Goal: Transaction & Acquisition: Purchase product/service

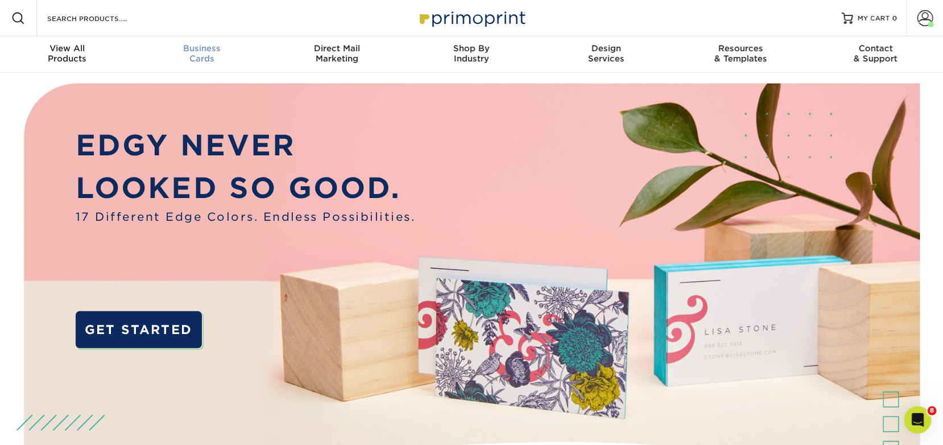
click at [216, 48] on span "Business" at bounding box center [202, 48] width 135 height 10
click at [189, 51] on span "Business" at bounding box center [202, 48] width 135 height 10
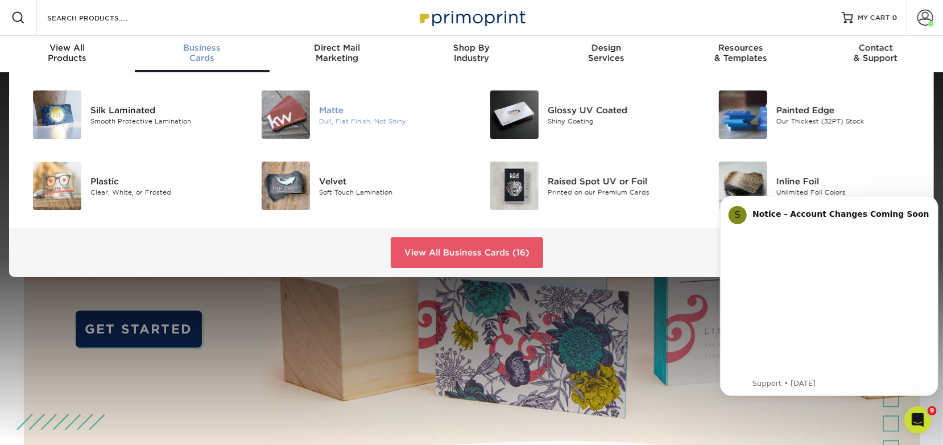
click at [278, 113] on img at bounding box center [286, 114] width 48 height 48
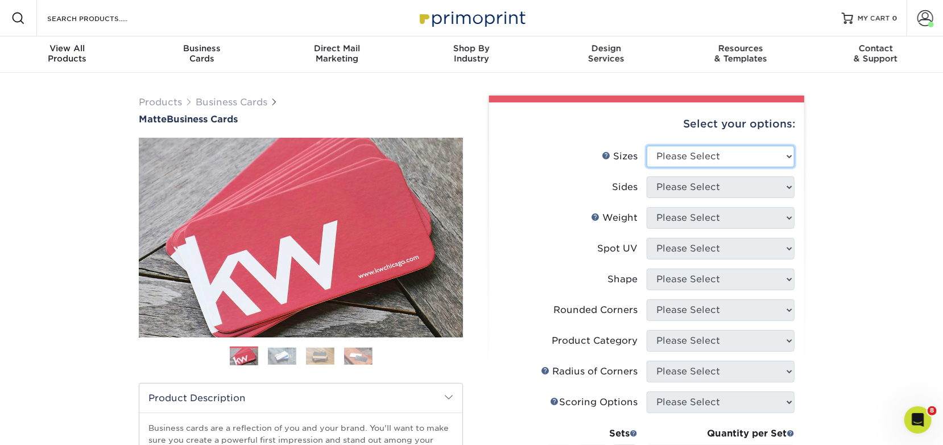
drag, startPoint x: 714, startPoint y: 162, endPoint x: 727, endPoint y: 161, distance: 12.5
click at [715, 162] on select "Please Select 1.5" x 3.5" - Mini 1.75" x 3.5" - Mini 2" x 2" - Square 2" x 3" -…" at bounding box center [721, 157] width 148 height 22
select select "2.00x3.50"
click at [647, 146] on select "Please Select 1.5" x 3.5" - Mini 1.75" x 3.5" - Mini 2" x 2" - Square 2" x 3" -…" at bounding box center [721, 157] width 148 height 22
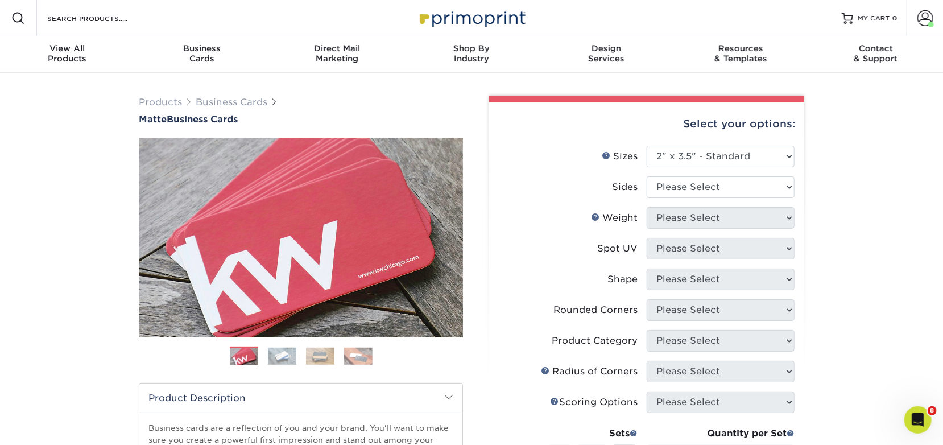
click at [574, 176] on label "Sides" at bounding box center [573, 187] width 148 height 22
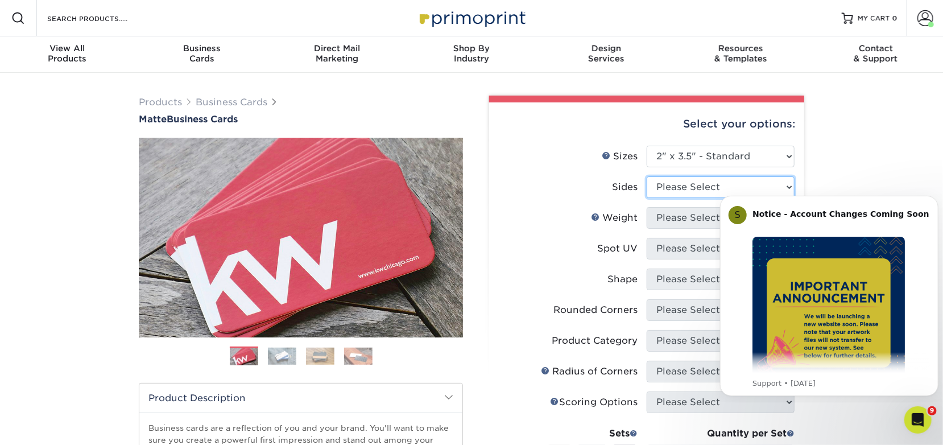
click at [656, 180] on select "Please Select Print Both Sides Print Front Only" at bounding box center [721, 187] width 148 height 22
click at [578, 200] on li "Sides Please Select Print Both Sides Print Front Only" at bounding box center [647, 191] width 296 height 31
click at [714, 194] on select "Please Select Print Both Sides Print Front Only" at bounding box center [721, 187] width 148 height 22
select select "13abbda7-1d64-4f25-8bb2-c179b224825d"
click at [647, 176] on select "Please Select Print Both Sides Print Front Only" at bounding box center [721, 187] width 148 height 22
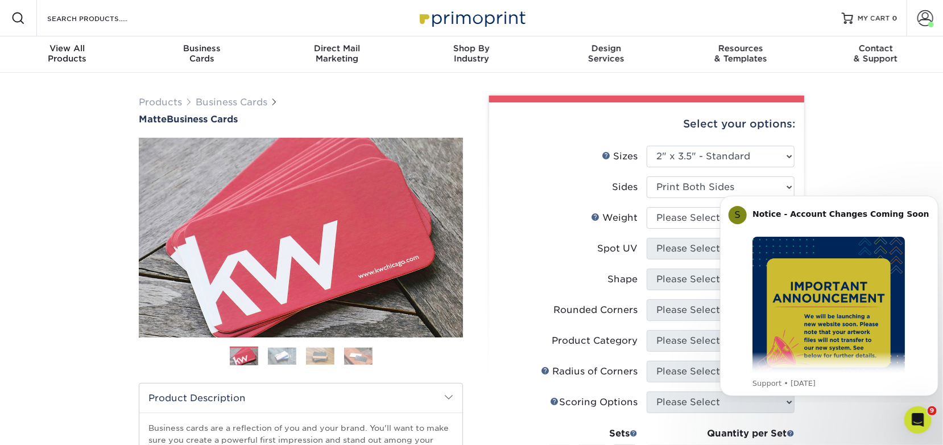
click at [851, 179] on div "Products Business Cards Matte Business Cards Previous Next 100 $ 8" at bounding box center [471, 386] width 943 height 627
click at [685, 222] on select "Please Select 16PT 14PT" at bounding box center [721, 218] width 148 height 22
select select "14PT"
click at [647, 207] on select "Please Select 16PT 14PT" at bounding box center [721, 218] width 148 height 22
click at [638, 258] on label "Coating" at bounding box center [573, 249] width 148 height 22
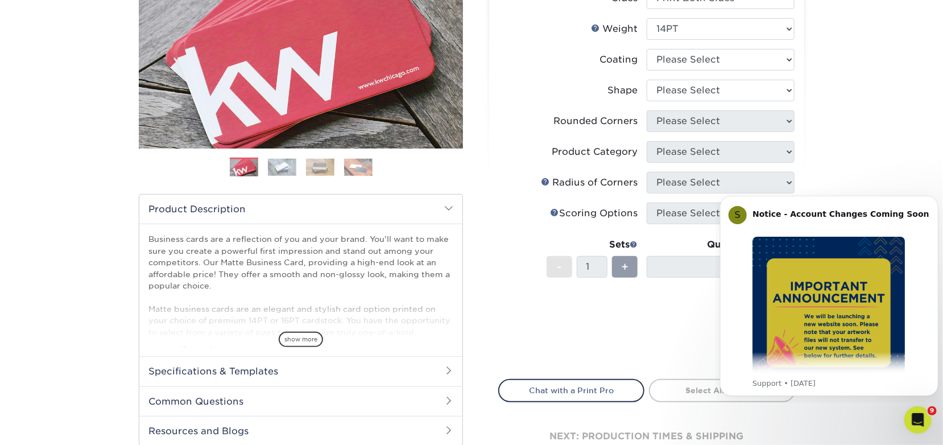
scroll to position [189, 0]
click at [697, 51] on select at bounding box center [721, 59] width 148 height 22
select select "121bb7b5-3b4d-429f-bd8d-bbf80e953313"
click at [647, 48] on select at bounding box center [721, 59] width 148 height 22
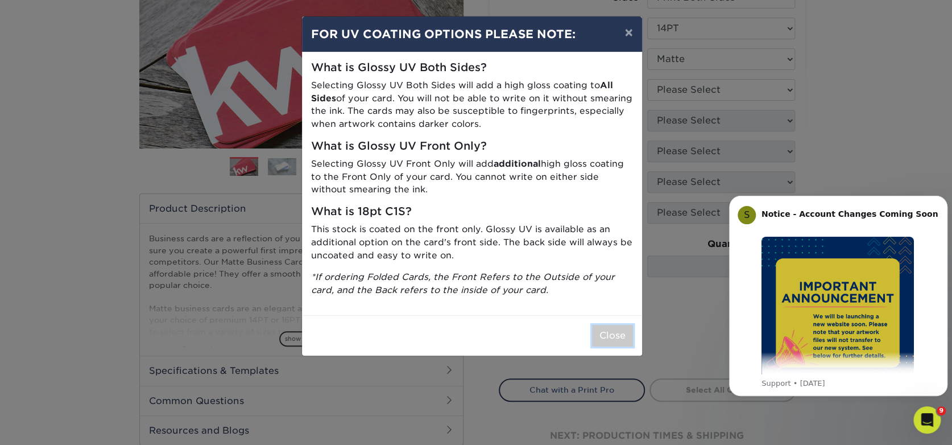
drag, startPoint x: 609, startPoint y: 331, endPoint x: 610, endPoint y: 338, distance: 6.8
click at [610, 332] on button "Close" at bounding box center [612, 336] width 41 height 22
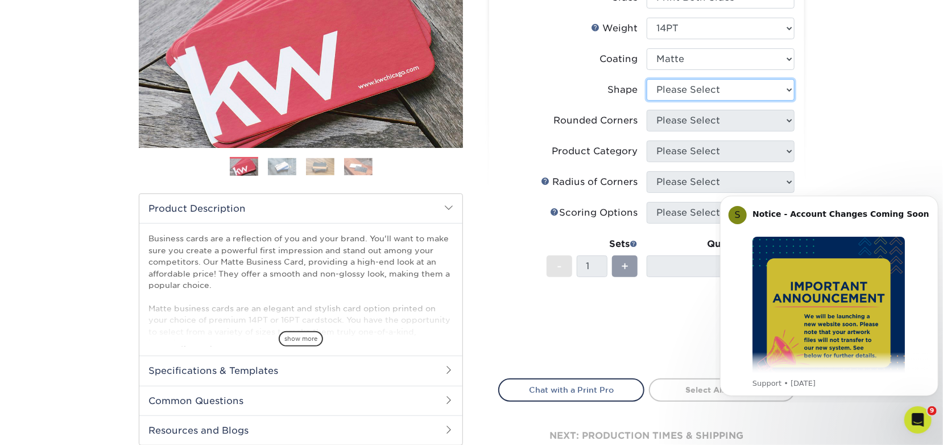
click at [689, 86] on select "Please Select Standard" at bounding box center [721, 90] width 148 height 22
select select "standard"
click at [647, 79] on select "Please Select Standard" at bounding box center [721, 90] width 148 height 22
drag, startPoint x: 587, startPoint y: 103, endPoint x: 593, endPoint y: 103, distance: 6.3
click at [593, 103] on li "Shape Please Select Standard" at bounding box center [647, 94] width 296 height 31
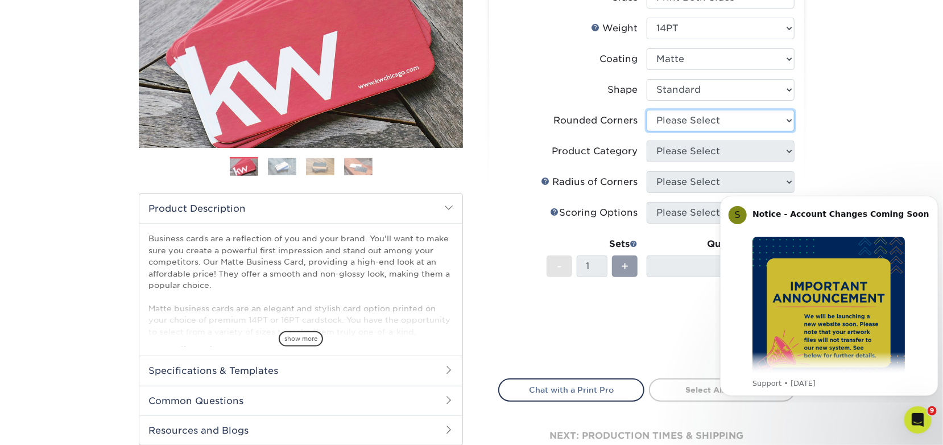
click at [654, 121] on select "Please Select Yes - Round 2 Corners Yes - Round 4 Corners No" at bounding box center [721, 121] width 148 height 22
select select "7672df9e-0e0a-464d-8e1f-920c575e4da3"
click at [647, 110] on select "Please Select Yes - Round 2 Corners Yes - Round 4 Corners No" at bounding box center [721, 121] width 148 height 22
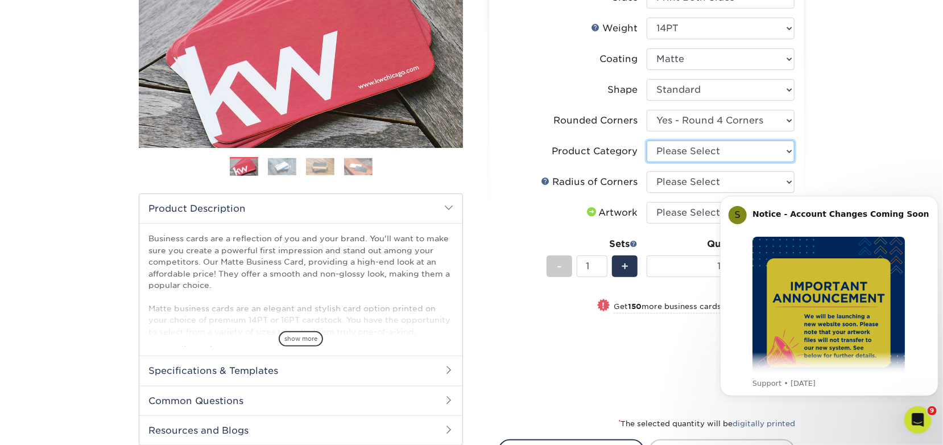
click at [739, 150] on select "Please Select Business Cards" at bounding box center [721, 151] width 148 height 22
select select "3b5148f1-0588-4f88-a218-97bcfdce65c1"
click at [647, 140] on select "Please Select Business Cards" at bounding box center [721, 151] width 148 height 22
click at [689, 183] on select "Please Select Rounded 1/8" Rounded 1/4"" at bounding box center [721, 182] width 148 height 22
click at [647, 171] on select "Please Select Rounded 1/8" Rounded 1/4"" at bounding box center [721, 182] width 148 height 22
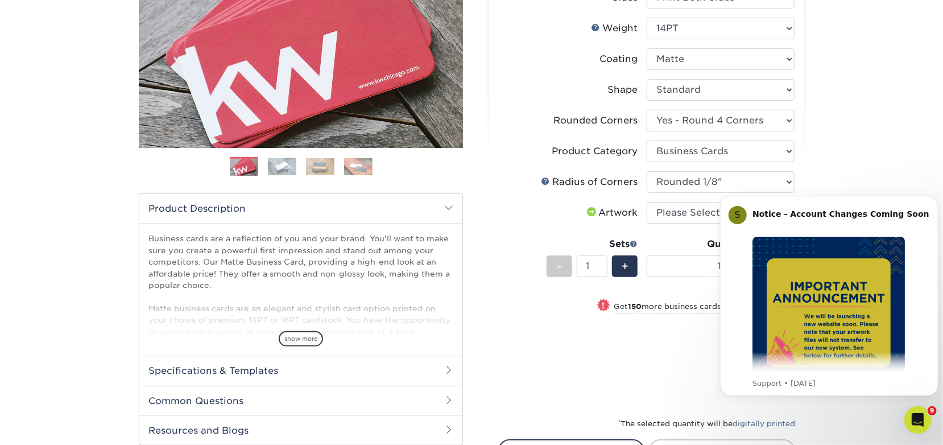
click at [763, 168] on li "Product Category Please Select Business Cards" at bounding box center [647, 155] width 296 height 31
click at [832, 174] on div "Products Business Cards Matte Business Cards Previous Next 100 $ 8" at bounding box center [471, 227] width 943 height 688
click at [821, 159] on div "Products Business Cards Matte Business Cards Previous Next 100 $ 8" at bounding box center [471, 227] width 943 height 688
click at [720, 186] on select "Please Select Rounded 1/8" Rounded 1/4"" at bounding box center [721, 182] width 148 height 22
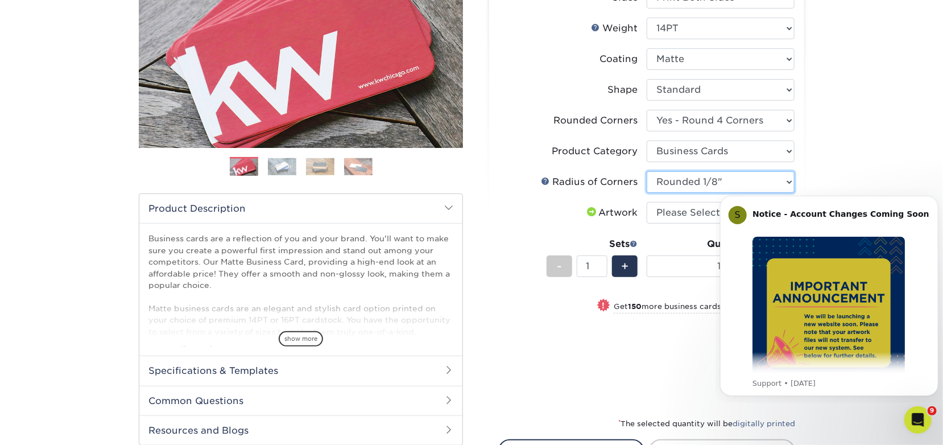
select select "479fbfe7-6a0c-4895-8c9a-81739b7486c9"
click at [647, 171] on select "Please Select Rounded 1/8" Rounded 1/4"" at bounding box center [721, 182] width 148 height 22
click at [799, 163] on div "Select your options: Sizes Help Sizes Please Select 1.5" x 3.5" - Mini 1.75" x …" at bounding box center [646, 226] width 315 height 627
click at [929, 196] on button "Dismiss notification" at bounding box center [934, 198] width 15 height 15
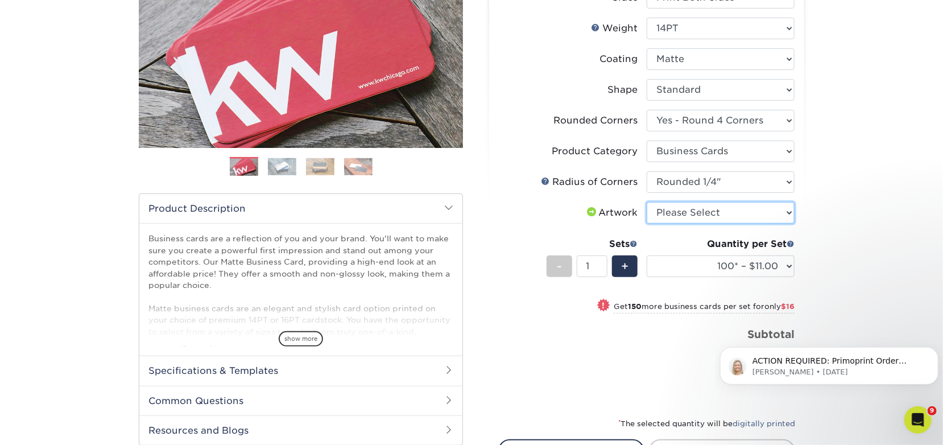
click at [720, 211] on select "Please Select I will upload files I need a design - $100" at bounding box center [721, 213] width 148 height 22
select select "upload"
click at [647, 202] on select "Please Select I will upload files I need a design - $100" at bounding box center [721, 213] width 148 height 22
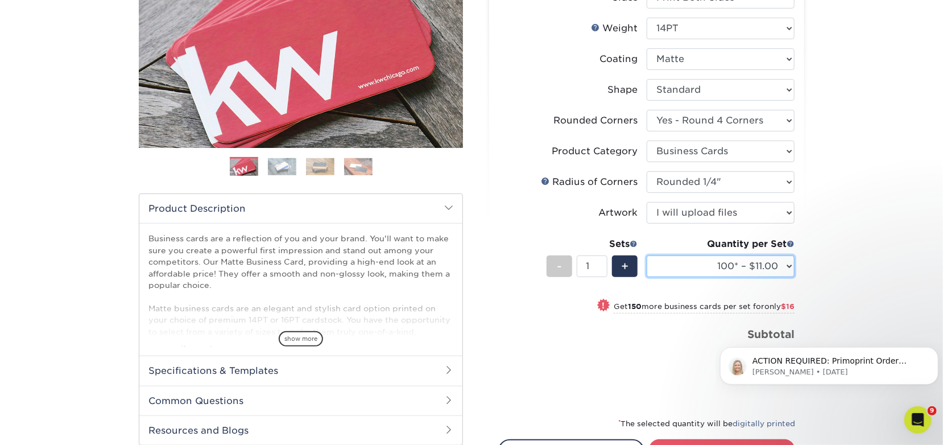
click at [662, 264] on select "100* – $11.00 250* – $27.00 500 – $53.00 1000 – $65.00 2500 – $120.00 5000 – $1…" at bounding box center [721, 266] width 148 height 22
click at [647, 255] on select "100* – $11.00 250* – $27.00 500 – $53.00 1000 – $65.00 2500 – $120.00 5000 – $1…" at bounding box center [721, 266] width 148 height 22
click at [712, 258] on select "100* – $11.00 250* – $27.00 500 – $53.00 1000 – $65.00 2500 – $120.00 5000 – $1…" at bounding box center [721, 266] width 148 height 22
select select "250* – $27.00"
click at [647, 255] on select "100* – $11.00 250* – $27.00 500 – $53.00 1000 – $65.00 2500 – $120.00 5000 – $1…" at bounding box center [721, 266] width 148 height 22
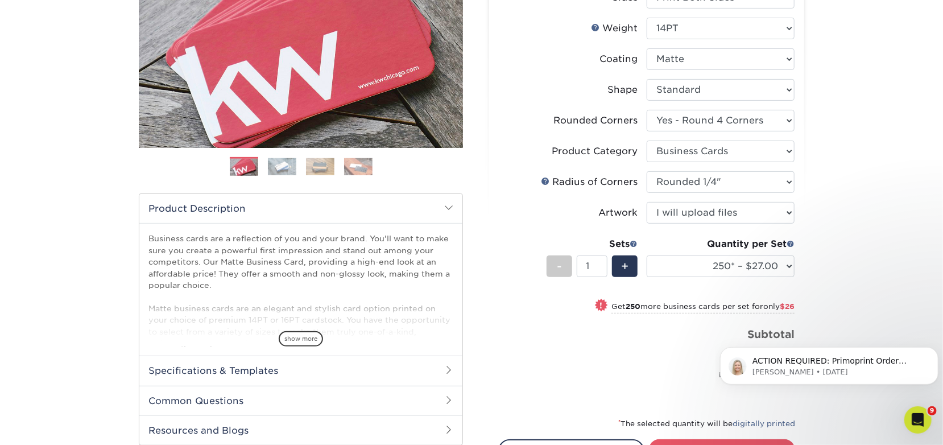
click at [837, 249] on div "Products Business Cards Matte Business Cards Previous Next 100 $ 8" at bounding box center [471, 227] width 943 height 688
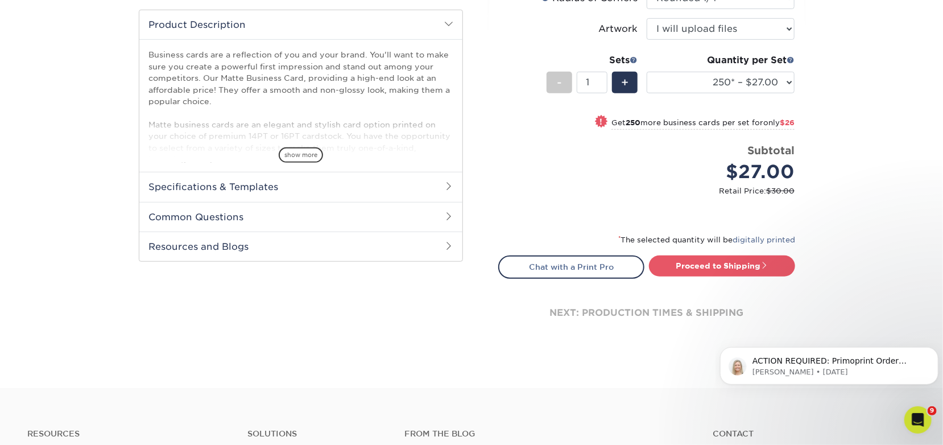
scroll to position [379, 0]
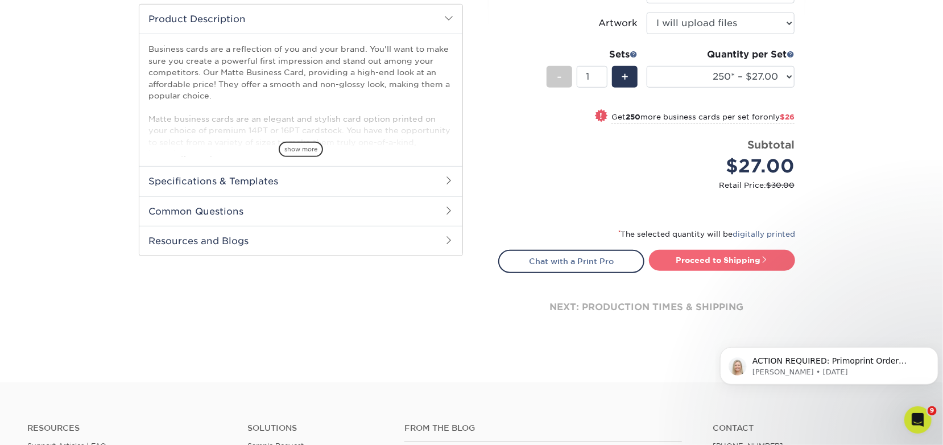
click at [715, 259] on link "Proceed to Shipping" at bounding box center [722, 260] width 146 height 20
type input "Set 1"
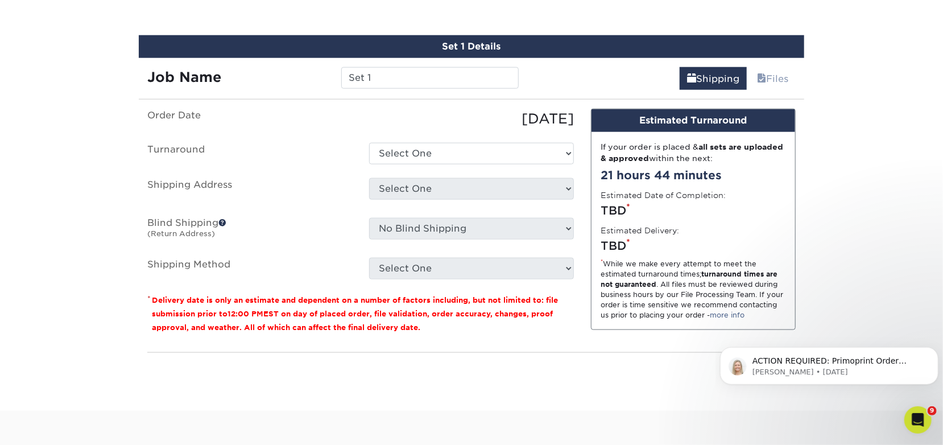
scroll to position [658, 0]
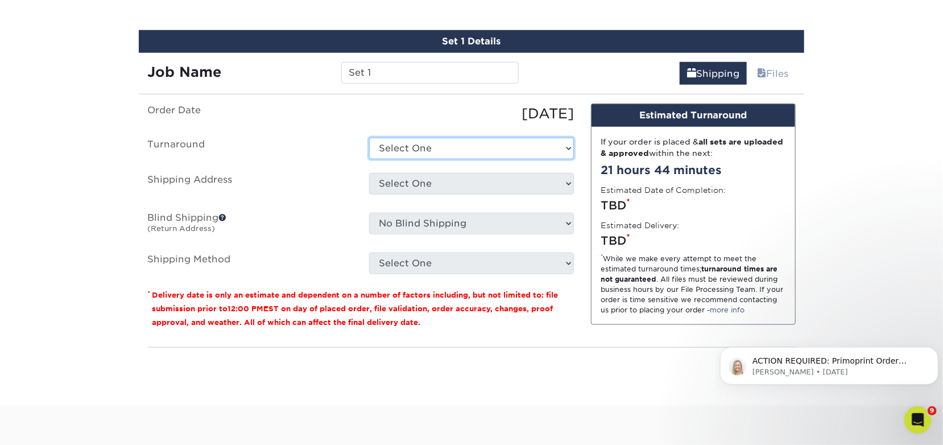
click at [449, 154] on select "Select One 2-4 Business Days 2 Day Next Business Day" at bounding box center [471, 149] width 205 height 22
select select "15a61688-234b-40be-8ec7-8bbd06ed7eec"
click at [369, 138] on select "Select One 2-4 Business Days 2 Day Next Business Day" at bounding box center [471, 149] width 205 height 22
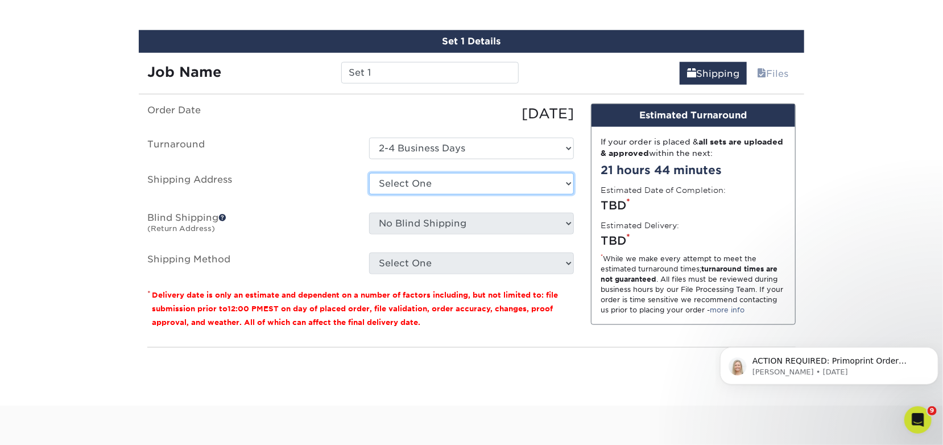
click at [458, 177] on select "Select One David and Mom Home imageon Jorges Moms Nigel Williams Santee + Add N…" at bounding box center [471, 184] width 205 height 22
select select "254172"
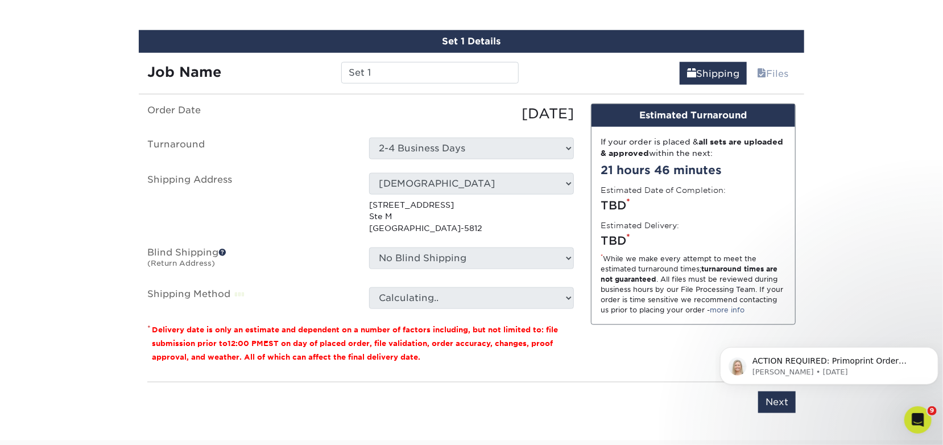
click at [332, 197] on label "Shipping Address" at bounding box center [250, 203] width 222 height 61
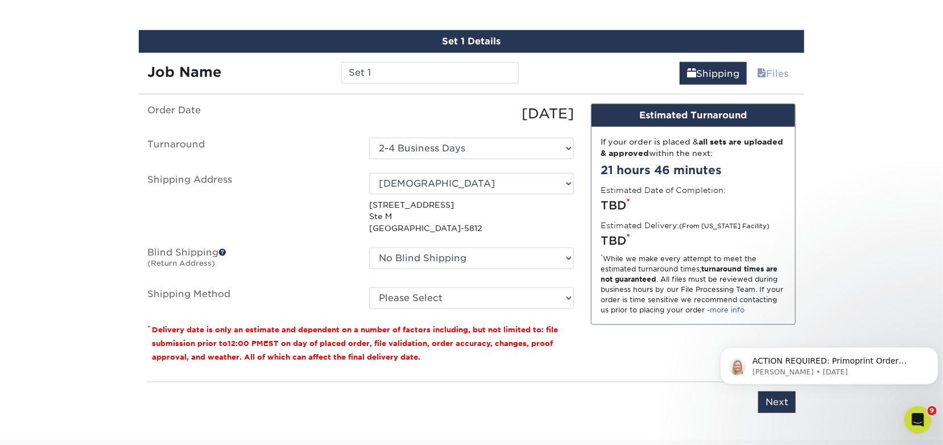
click at [515, 272] on ul "Order Date 09/11/2025 Turnaround Select One 2-4 Business Days 2 Day Next Busine…" at bounding box center [360, 206] width 427 height 205
click at [517, 263] on select "No Blind Shipping David and Mom Home imageon Jorges Moms Nigel Williams Santee …" at bounding box center [471, 258] width 205 height 22
click at [369, 247] on select "No Blind Shipping David and Mom Home imageon Jorges Moms Nigel Williams Santee …" at bounding box center [471, 258] width 205 height 22
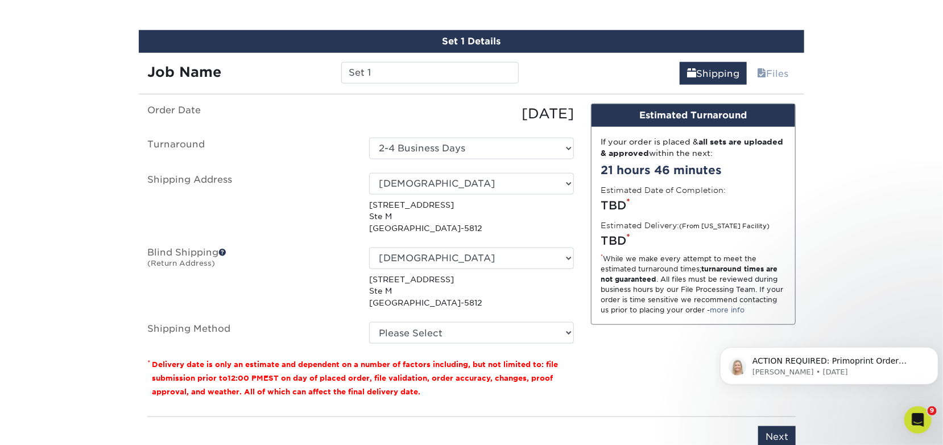
click at [351, 287] on label "Blind Shipping (Return Address)" at bounding box center [250, 277] width 222 height 61
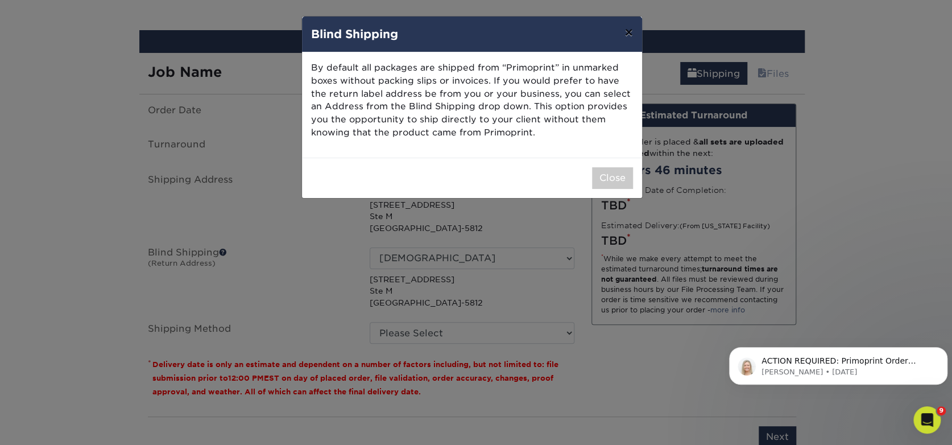
click at [636, 26] on button "×" at bounding box center [628, 32] width 26 height 32
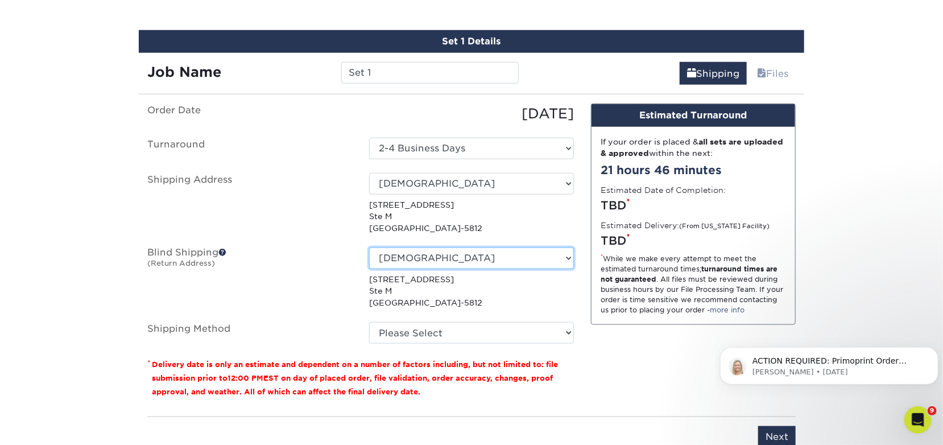
click at [478, 254] on select "No Blind Shipping David and Mom Home imageon Jorges Moms Nigel Williams Santee …" at bounding box center [471, 258] width 205 height 22
select select "-1"
click at [369, 247] on select "No Blind Shipping David and Mom Home imageon Jorges Moms Nigel Williams Santee …" at bounding box center [471, 258] width 205 height 22
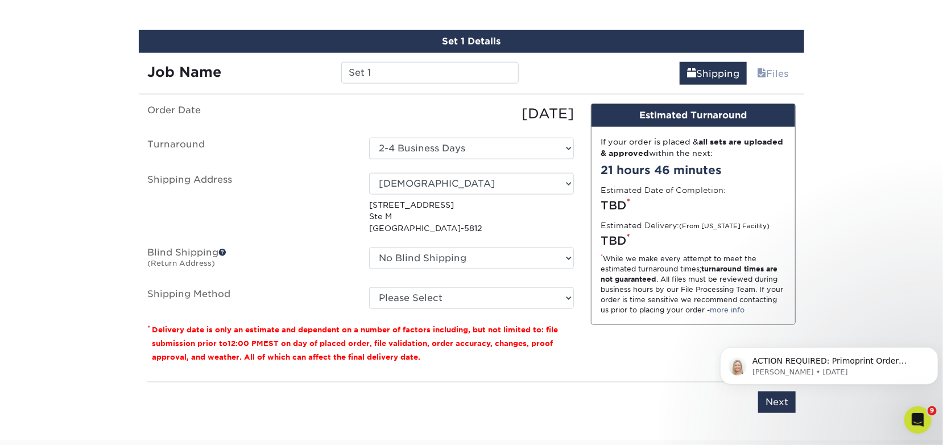
click at [316, 268] on label "Blind Shipping (Return Address)" at bounding box center [250, 260] width 222 height 26
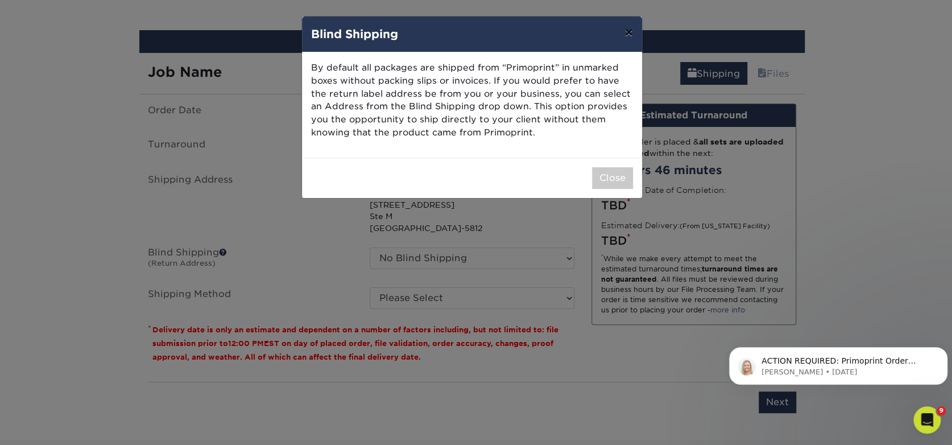
click at [633, 34] on button "×" at bounding box center [628, 32] width 26 height 32
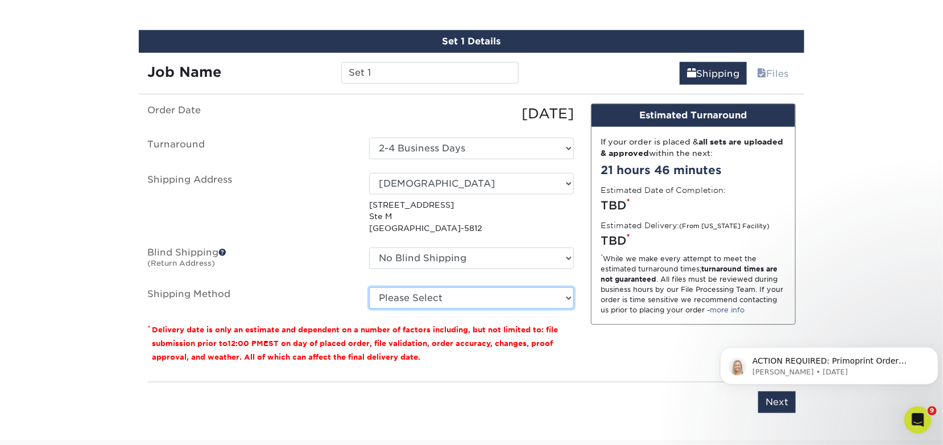
drag, startPoint x: 457, startPoint y: 298, endPoint x: 449, endPoint y: 299, distance: 8.0
click at [456, 298] on select "Please Select Ground Shipping (+$7.84) 3 Day Shipping Service (+$15.33) 2 Day A…" at bounding box center [471, 298] width 205 height 22
select select "03"
click at [369, 287] on select "Please Select Ground Shipping (+$7.84) 3 Day Shipping Service (+$15.33) 2 Day A…" at bounding box center [471, 298] width 205 height 22
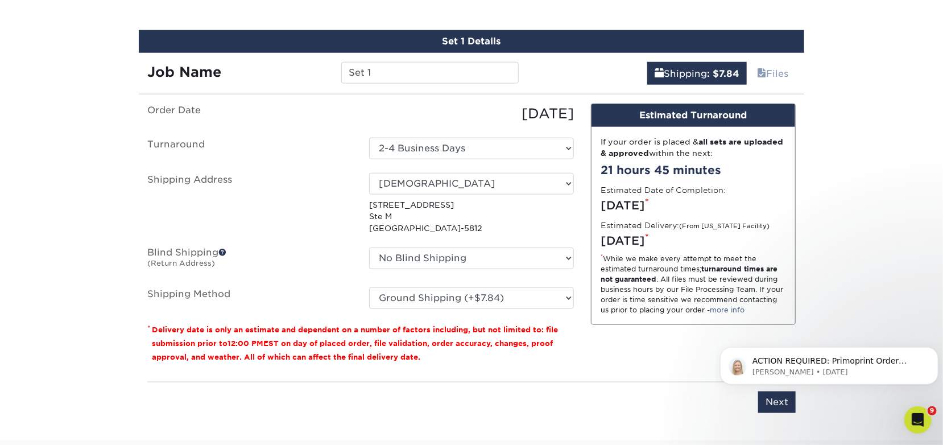
click at [300, 293] on label "Shipping Method" at bounding box center [250, 298] width 222 height 22
click at [932, 348] on icon "Dismiss notification" at bounding box center [935, 349] width 6 height 6
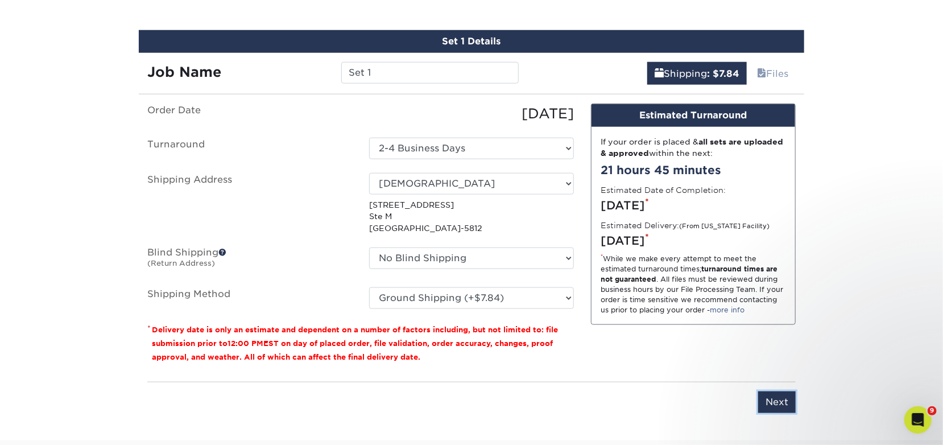
click at [779, 403] on input "Next" at bounding box center [777, 402] width 38 height 22
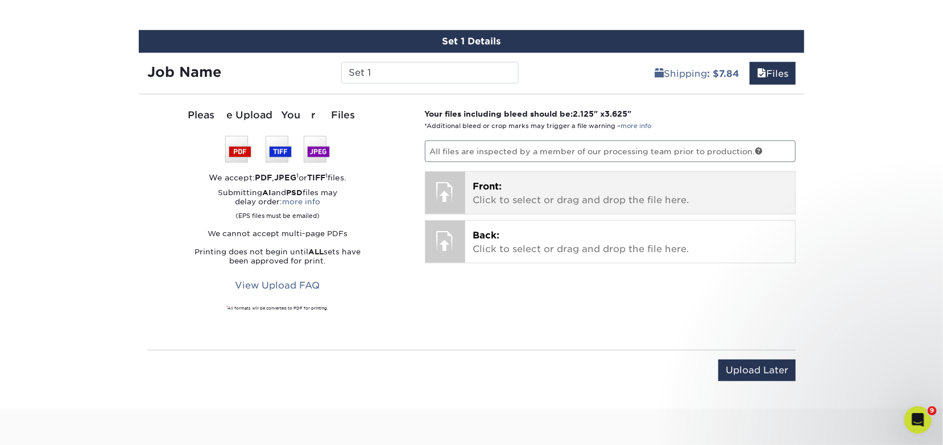
click at [509, 180] on p "Front: Click to select or drag and drop the file here." at bounding box center [630, 193] width 315 height 27
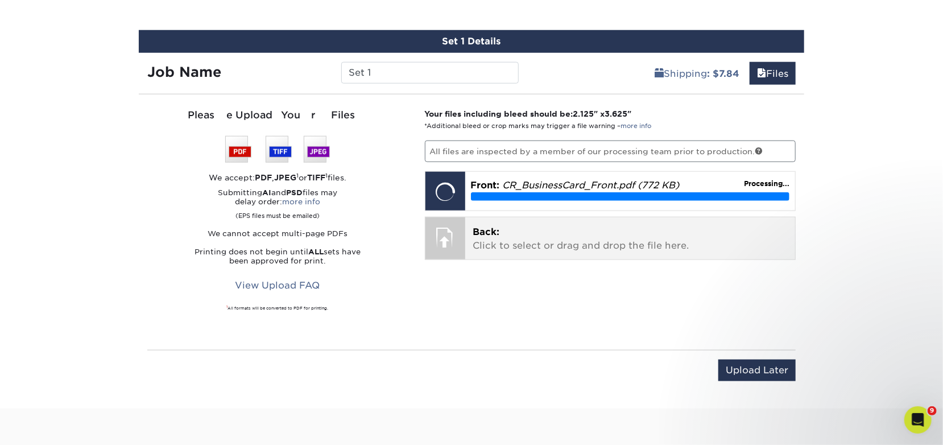
click at [550, 238] on p "Back: Click to select or drag and drop the file here." at bounding box center [630, 238] width 315 height 27
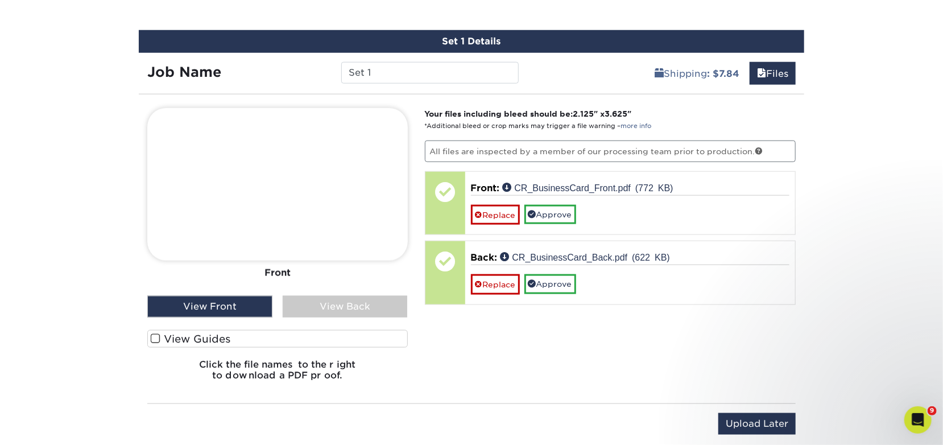
click at [349, 304] on div "View Back" at bounding box center [345, 307] width 125 height 22
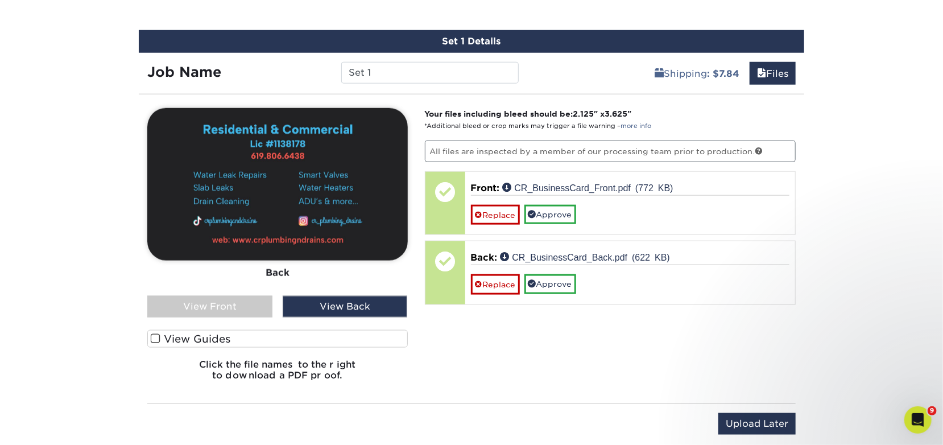
click at [246, 308] on div "View Front" at bounding box center [209, 307] width 125 height 22
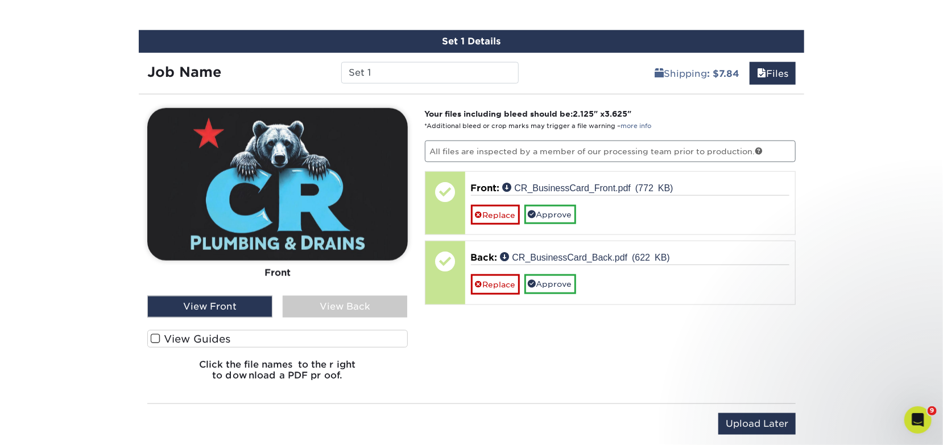
click at [316, 313] on div "View Back" at bounding box center [345, 307] width 125 height 22
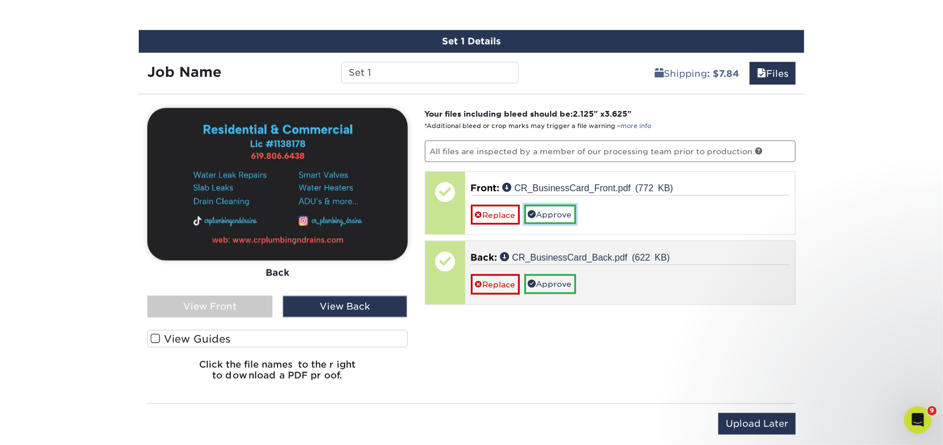
drag, startPoint x: 536, startPoint y: 213, endPoint x: 541, endPoint y: 228, distance: 15.6
click at [536, 213] on link "Approve" at bounding box center [550, 214] width 52 height 19
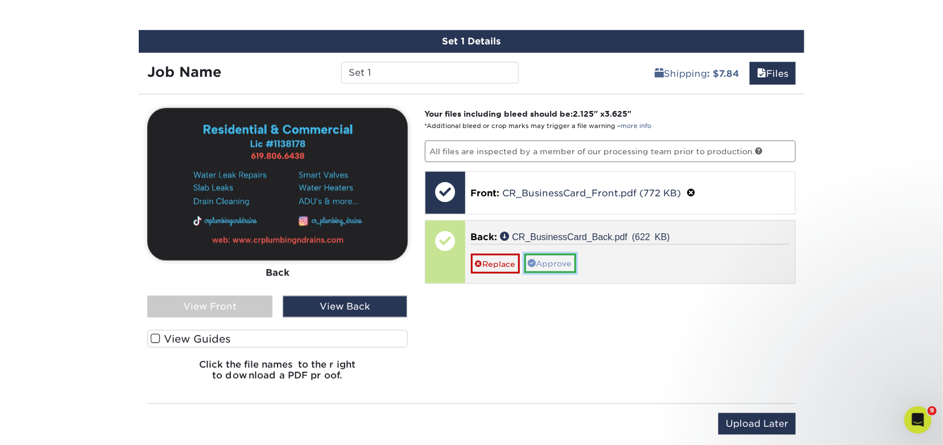
click at [566, 264] on link "Approve" at bounding box center [550, 263] width 52 height 19
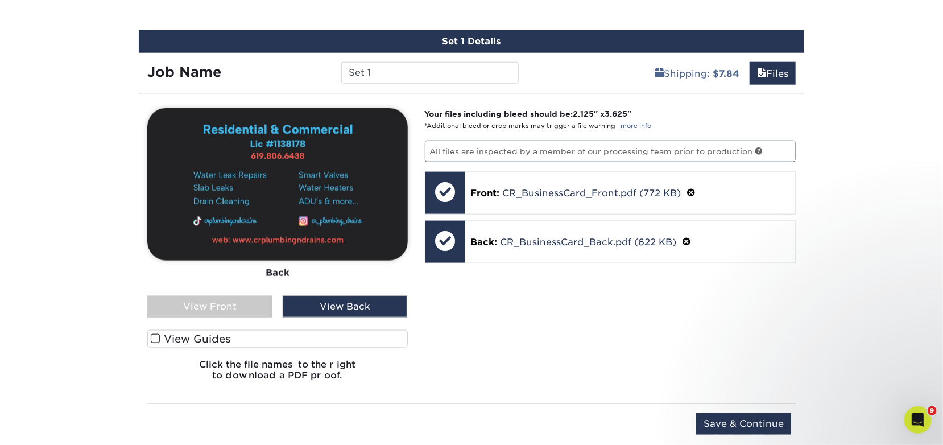
click at [193, 336] on label "View Guides" at bounding box center [277, 339] width 261 height 18
click at [0, 0] on input "View Guides" at bounding box center [0, 0] width 0 height 0
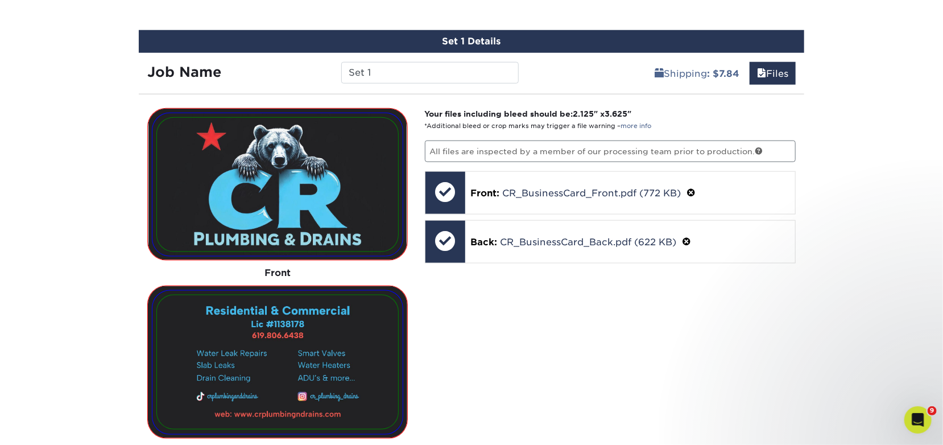
scroll to position [848, 0]
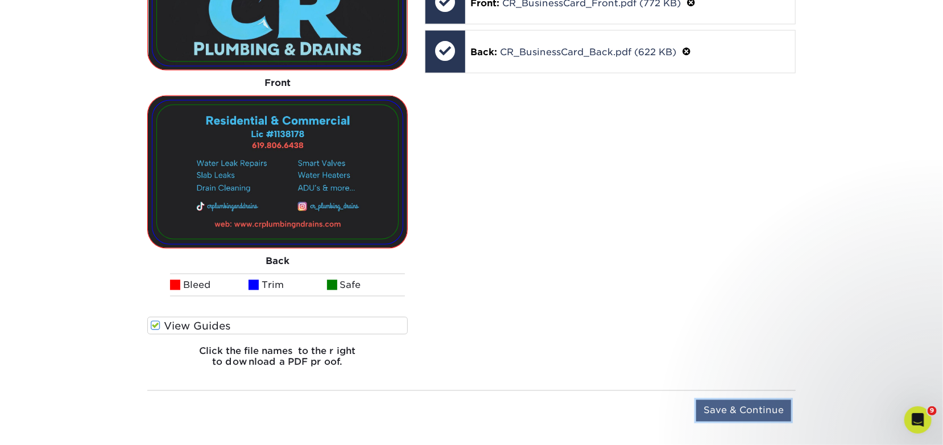
click at [753, 408] on input "Save & Continue" at bounding box center [743, 411] width 95 height 22
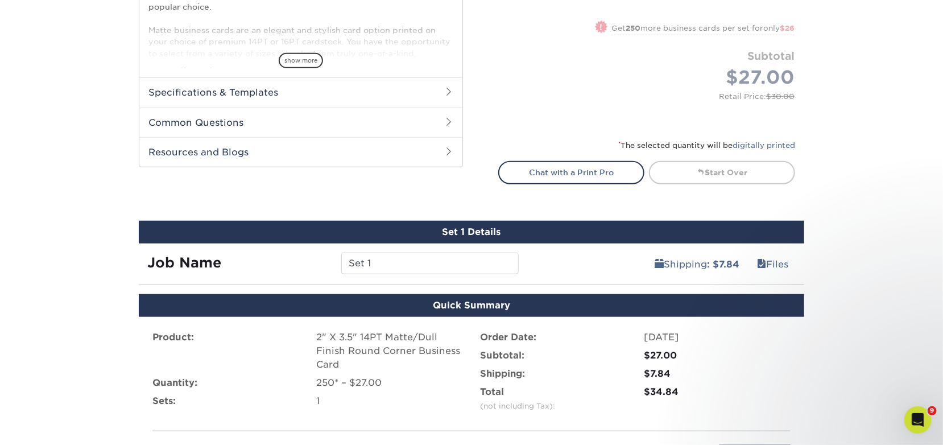
scroll to position [657, 0]
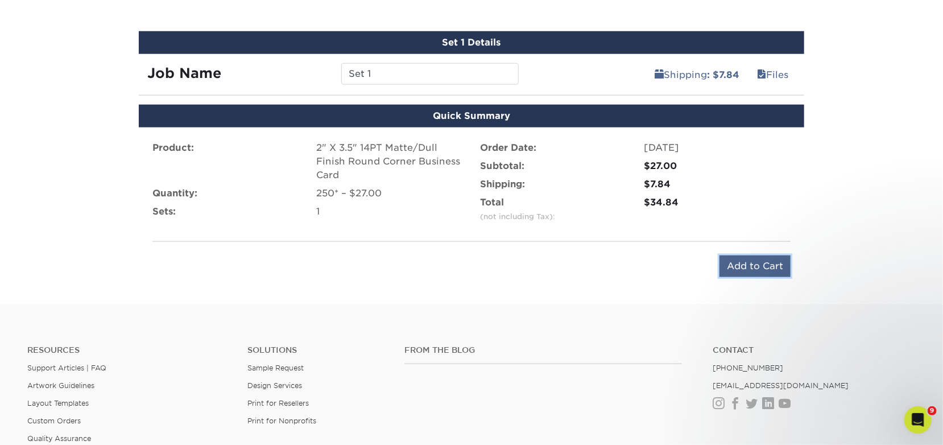
click at [737, 266] on input "Add to Cart" at bounding box center [755, 266] width 71 height 22
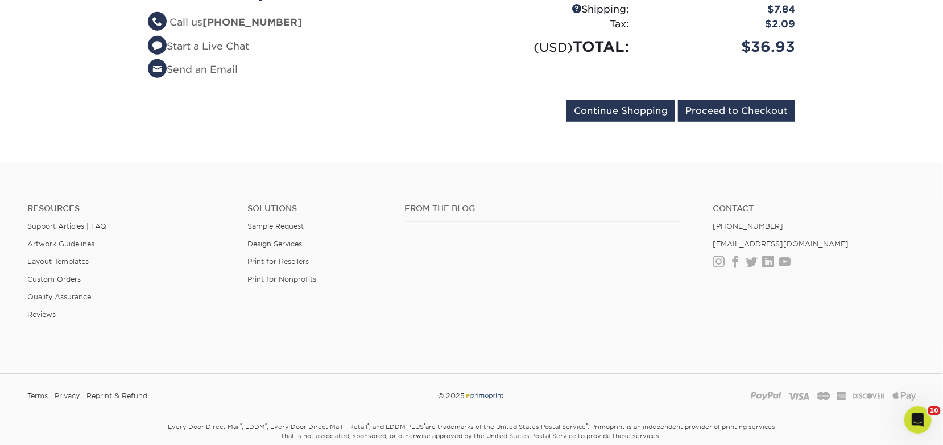
scroll to position [189, 0]
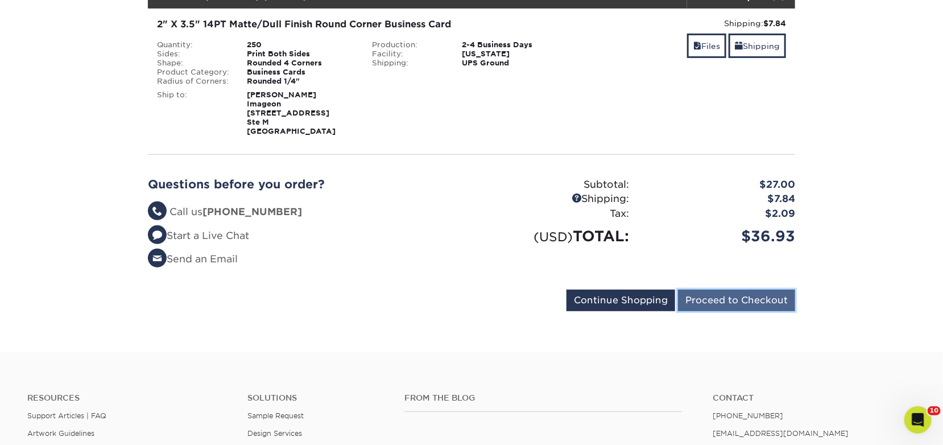
click at [745, 301] on input "Proceed to Checkout" at bounding box center [736, 301] width 117 height 22
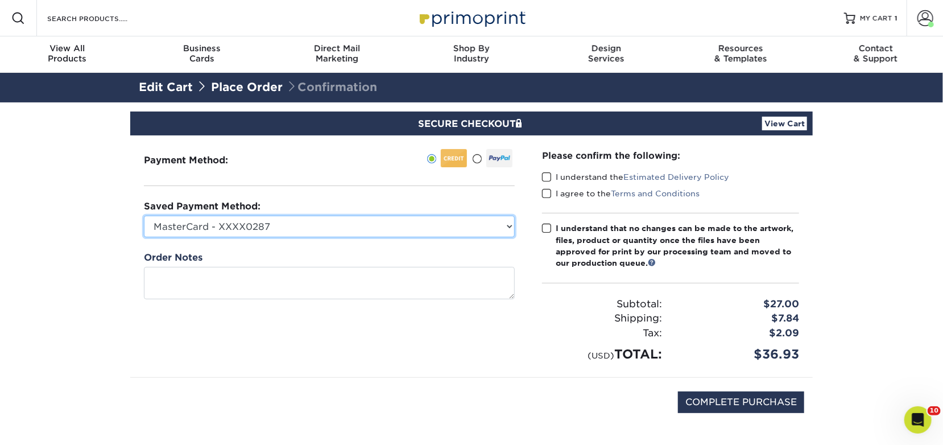
click at [274, 232] on select "MasterCard - XXXX0287 MasterCard - XXXX9908 Visa - XXXX2885 Visa - XXXX4174 Vis…" at bounding box center [329, 227] width 371 height 22
select select "72489"
click at [144, 216] on select "MasterCard - XXXX0287 MasterCard - XXXX9908 Visa - XXXX2885 Visa - XXXX4174 Vis…" at bounding box center [329, 227] width 371 height 22
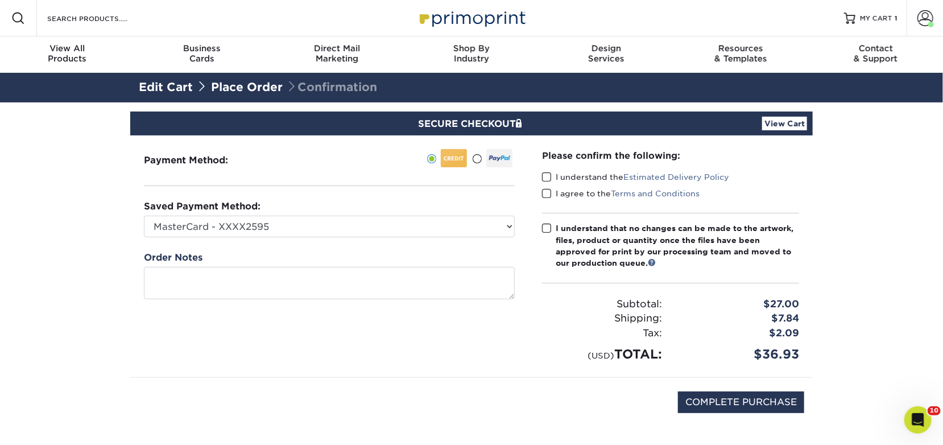
drag, startPoint x: 330, startPoint y: 332, endPoint x: 325, endPoint y: 325, distance: 8.5
click at [329, 329] on div "Payment Method:" at bounding box center [329, 256] width 398 height 242
click at [550, 177] on span at bounding box center [547, 177] width 10 height 11
click at [0, 0] on input "I understand the Estimated Delivery Policy" at bounding box center [0, 0] width 0 height 0
click at [550, 193] on span at bounding box center [547, 193] width 10 height 11
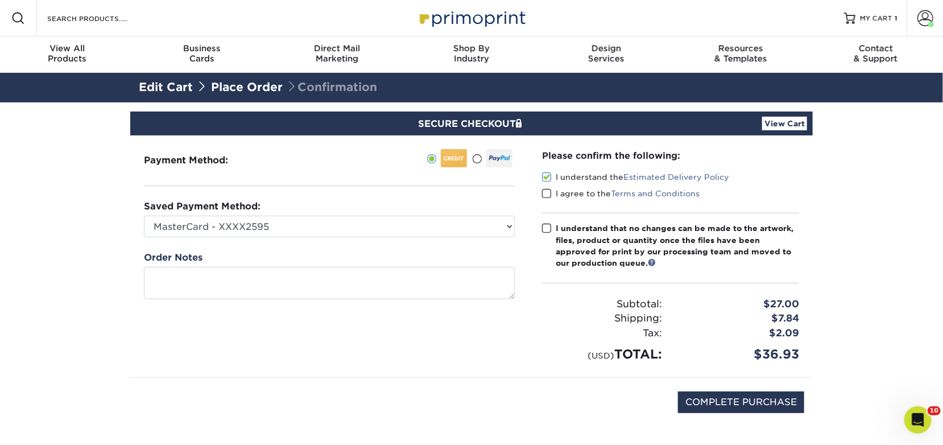
click at [0, 0] on input "I agree to the Terms and Conditions" at bounding box center [0, 0] width 0 height 0
click at [544, 226] on span at bounding box center [547, 228] width 10 height 11
click at [0, 0] on input "I understand that no changes can be made to the artwork, files, product or quan…" at bounding box center [0, 0] width 0 height 0
click at [727, 397] on input "COMPLETE PURCHASE" at bounding box center [741, 402] width 126 height 22
type input "PROCESSING, PLEASE WAIT..."
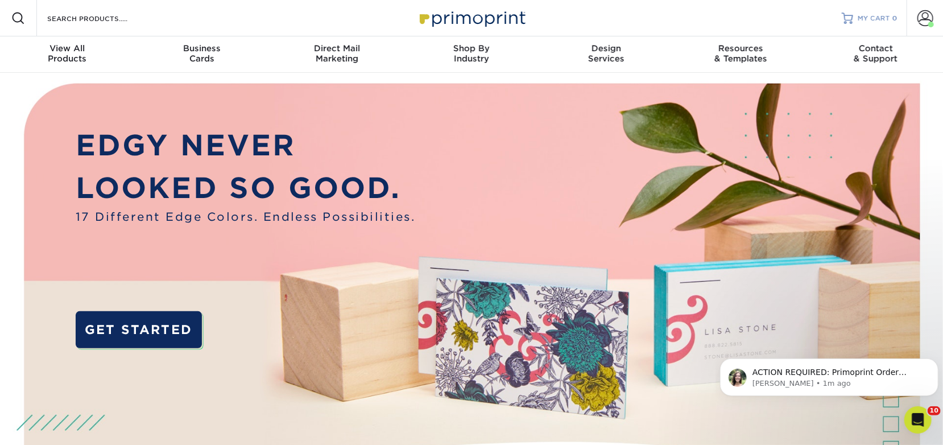
click at [884, 15] on span "MY CART" at bounding box center [874, 19] width 32 height 10
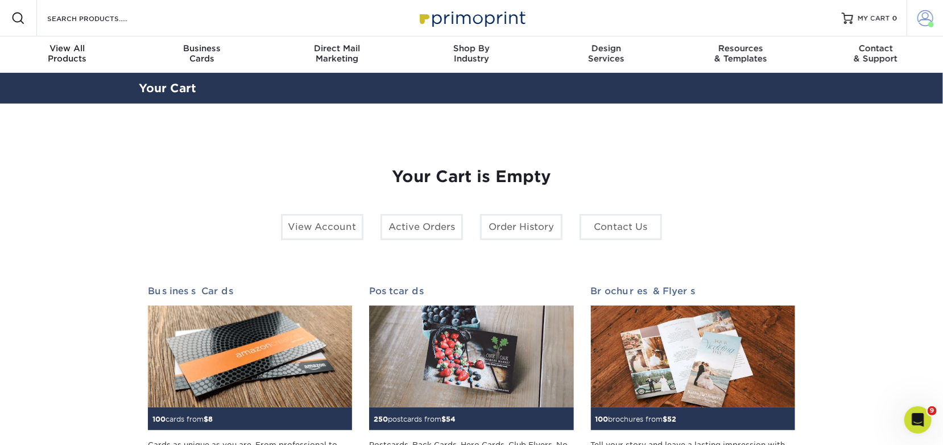
click at [927, 14] on span at bounding box center [925, 18] width 16 height 16
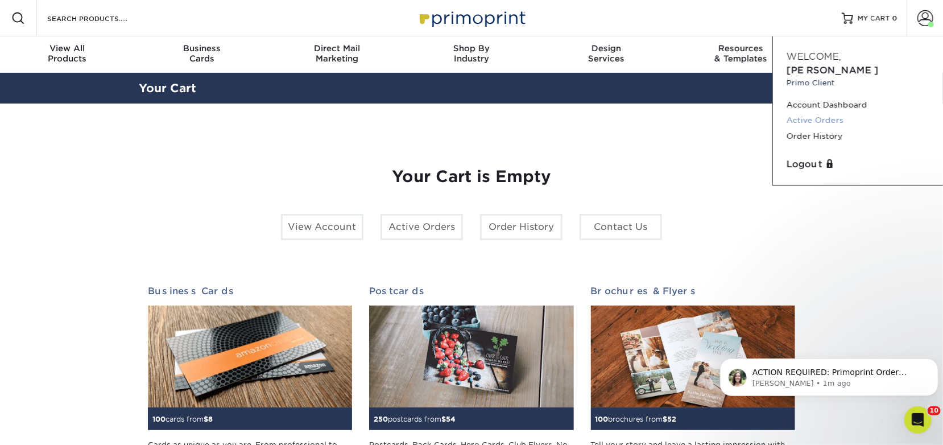
click at [813, 113] on link "Active Orders" at bounding box center [858, 120] width 143 height 15
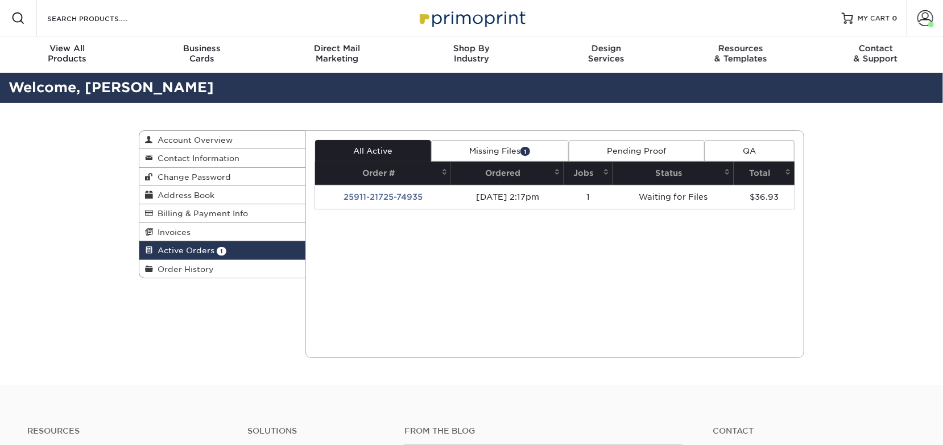
click at [493, 150] on link "Missing Files 1" at bounding box center [500, 151] width 138 height 22
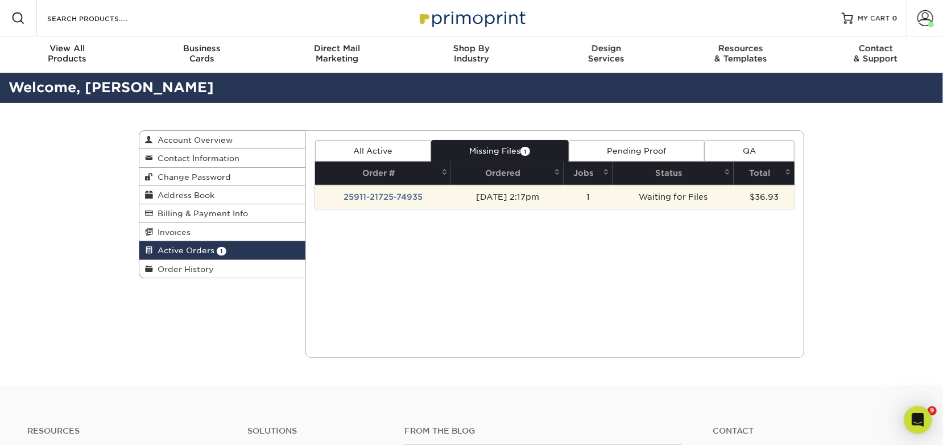
click at [451, 203] on td "[DATE] 2:17pm" at bounding box center [507, 197] width 113 height 24
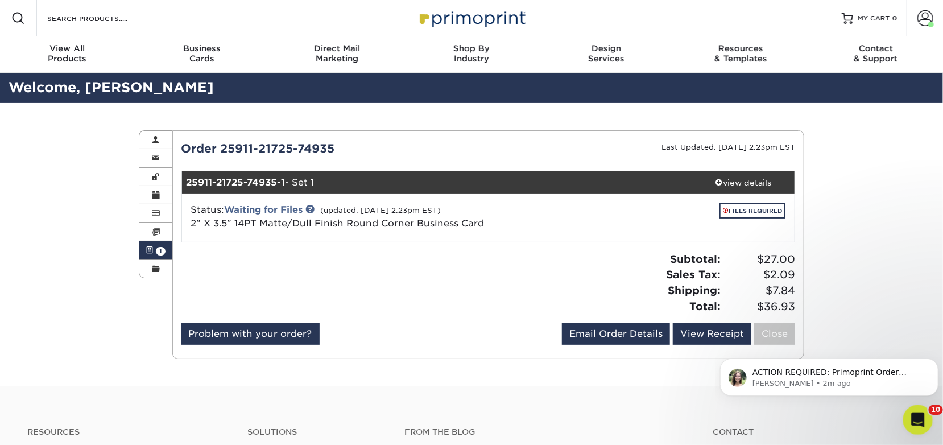
click at [912, 418] on icon "Open Intercom Messenger" at bounding box center [916, 418] width 19 height 19
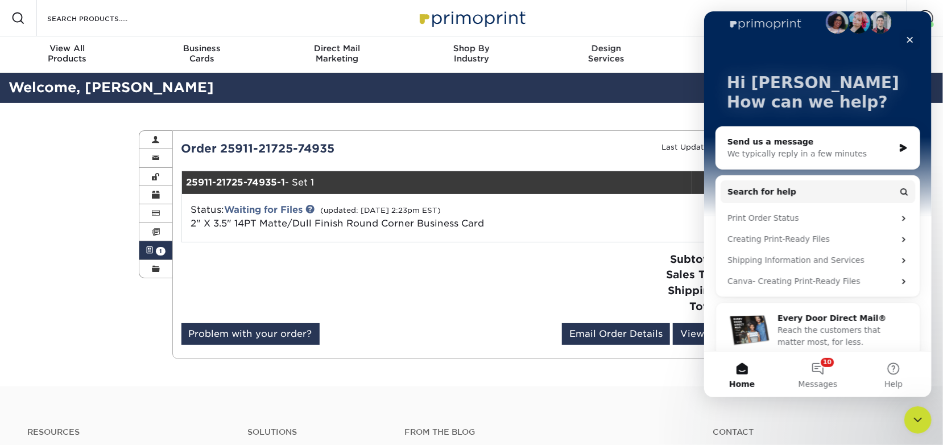
scroll to position [30, 0]
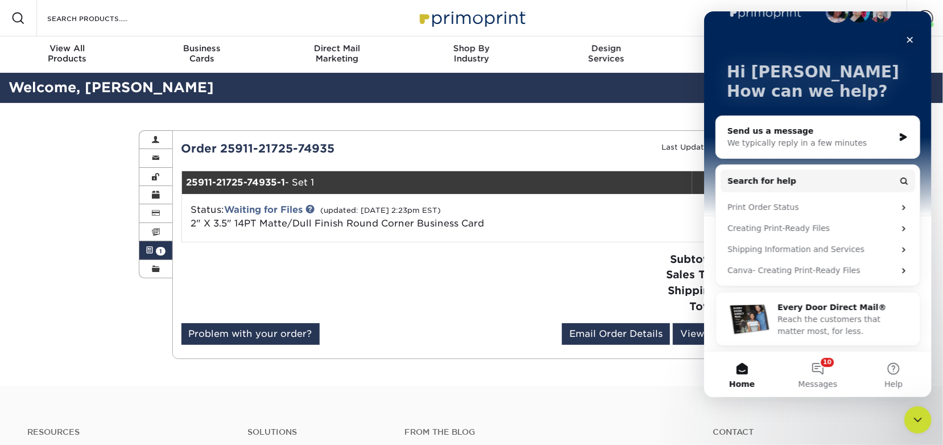
click at [815, 348] on div "Send us a message We typically reply in a few minutes Search for help Print Ord…" at bounding box center [817, 233] width 205 height 236
click at [814, 362] on button "10 Messages" at bounding box center [817, 375] width 76 height 46
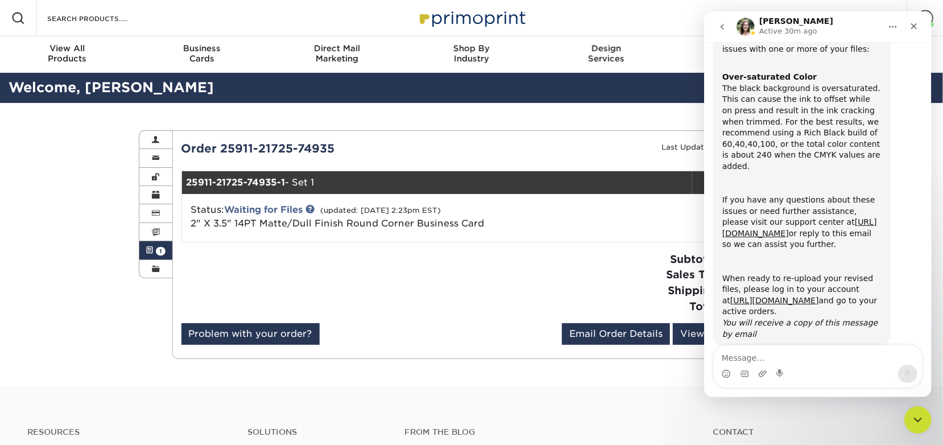
scroll to position [115, 0]
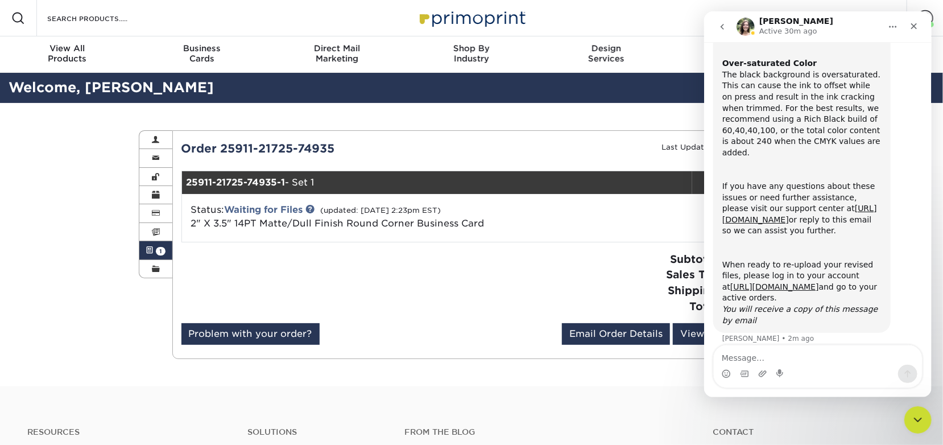
drag, startPoint x: 383, startPoint y: 348, endPoint x: 432, endPoint y: 350, distance: 49.0
click at [384, 348] on div "Problem with your order? Email Order Details imageonsantee@gmail.com Send View …" at bounding box center [488, 336] width 614 height 26
click at [567, 382] on div "Active Orders Account Overview Contact Information Change Password Address Book…" at bounding box center [471, 244] width 683 height 283
click at [909, 22] on icon "Close" at bounding box center [913, 26] width 9 height 9
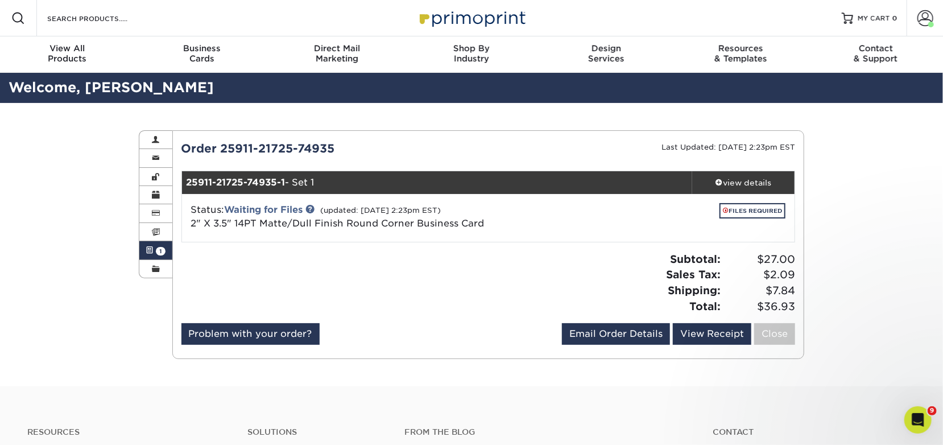
scroll to position [114, 0]
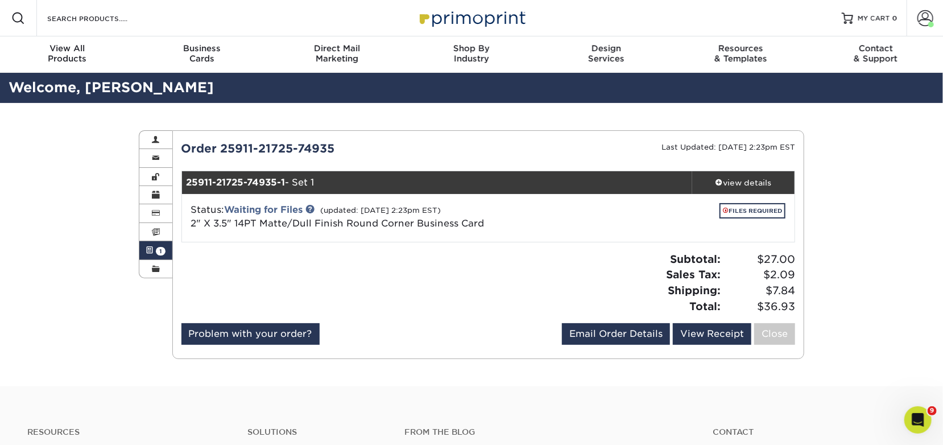
click at [919, 417] on icon "Open Intercom Messenger" at bounding box center [916, 418] width 19 height 19
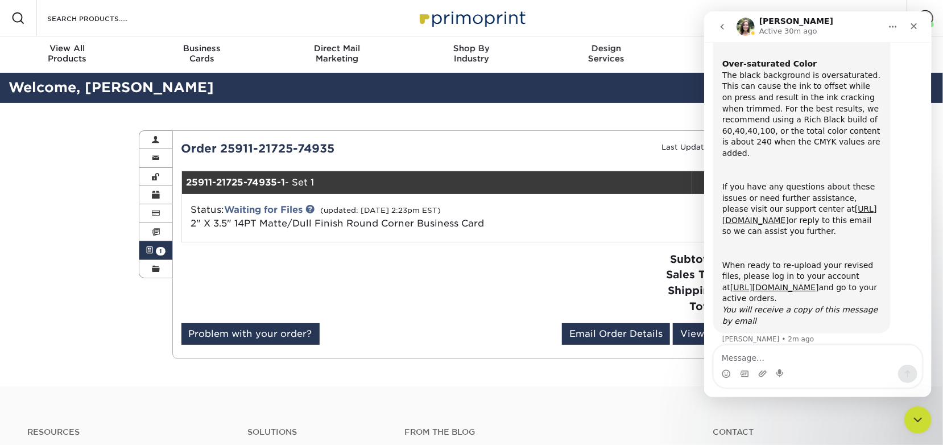
scroll to position [115, 0]
click at [532, 261] on div "Subtotal: $27.00 Sales Tax: $2.09 Shipping: $7.84 Total: $36.93" at bounding box center [646, 282] width 316 height 63
click at [920, 26] on div "Close" at bounding box center [913, 26] width 20 height 20
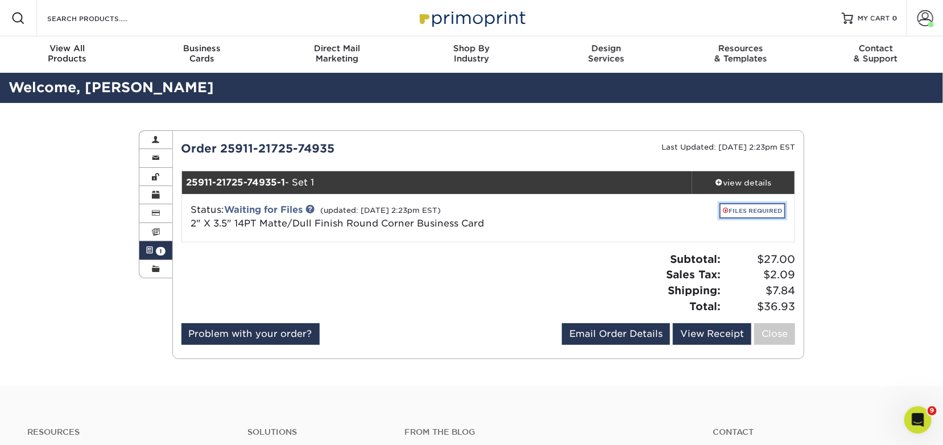
click at [756, 216] on link "FILES REQUIRED" at bounding box center [753, 210] width 66 height 15
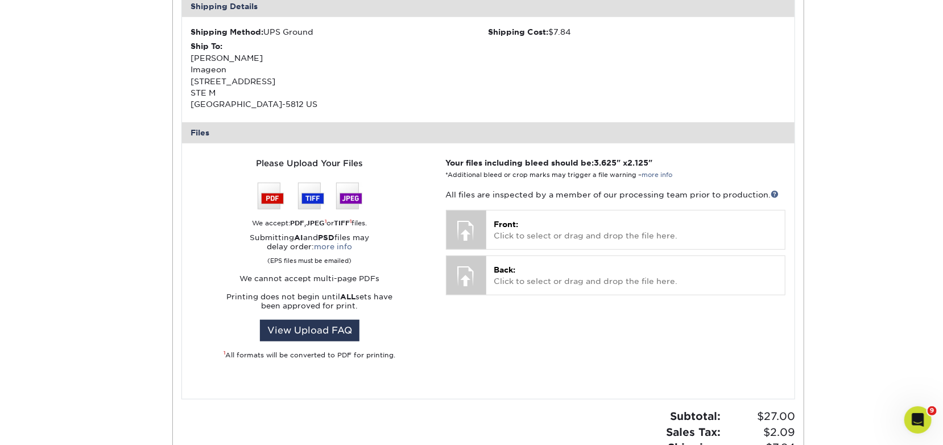
scroll to position [379, 0]
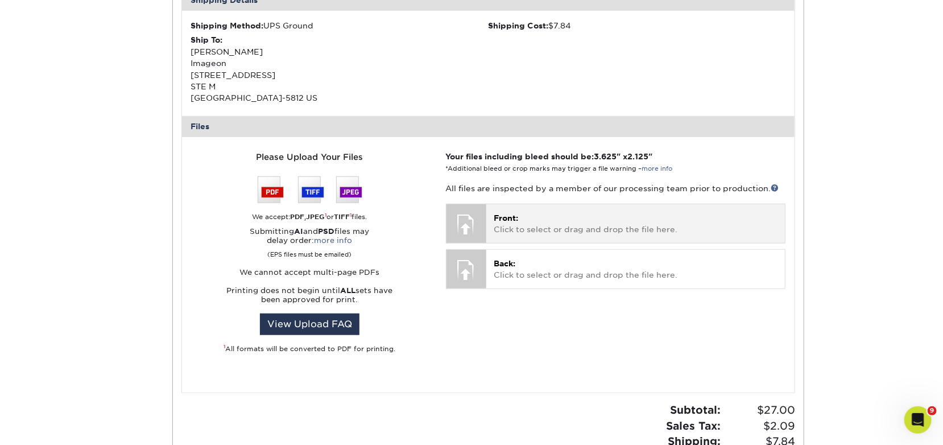
click at [532, 236] on div "Front: Click to select or drag and drop the file here. Choose file" at bounding box center [635, 223] width 299 height 38
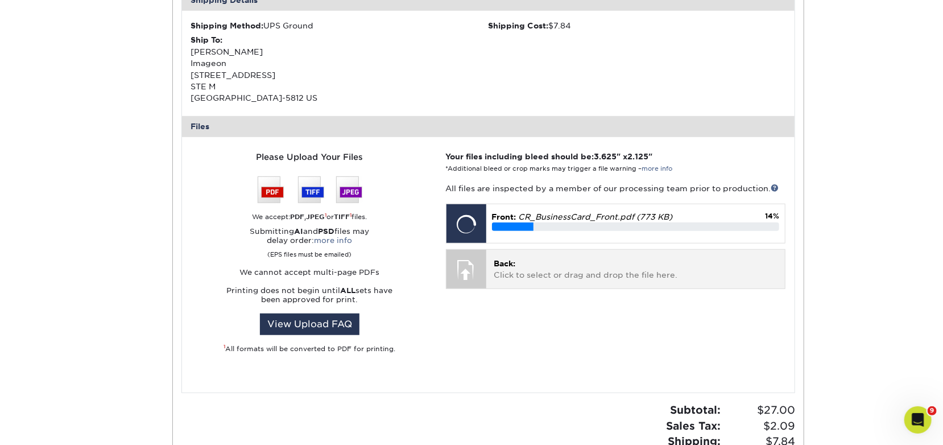
click at [590, 260] on p "Back: Click to select or drag and drop the file here." at bounding box center [635, 269] width 283 height 23
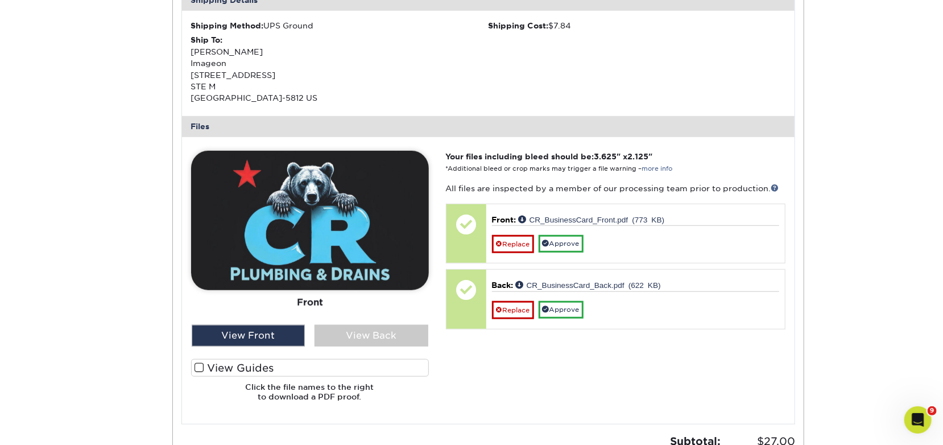
drag, startPoint x: 155, startPoint y: 250, endPoint x: 328, endPoint y: 259, distance: 173.2
click at [155, 250] on div "Active Orders Account Overview Contact Information Change Password Address Book…" at bounding box center [471, 146] width 683 height 845
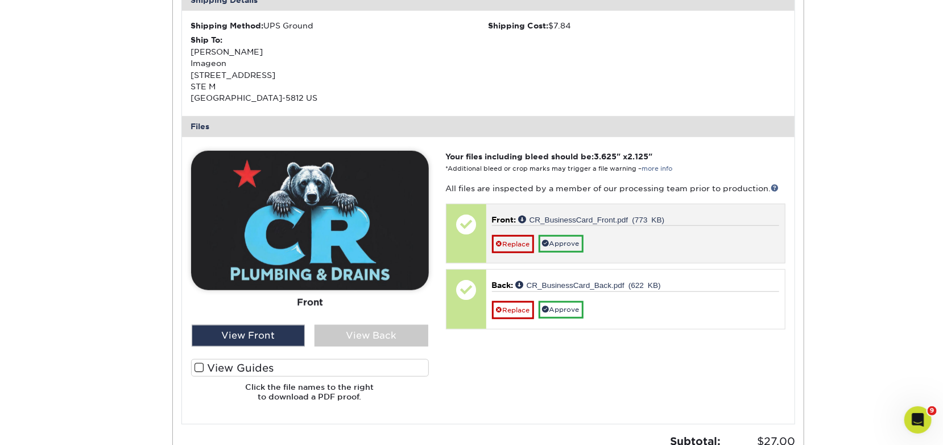
click at [650, 226] on div "Replace Approve" at bounding box center [635, 239] width 287 height 28
click at [580, 242] on link "Approve" at bounding box center [561, 244] width 45 height 18
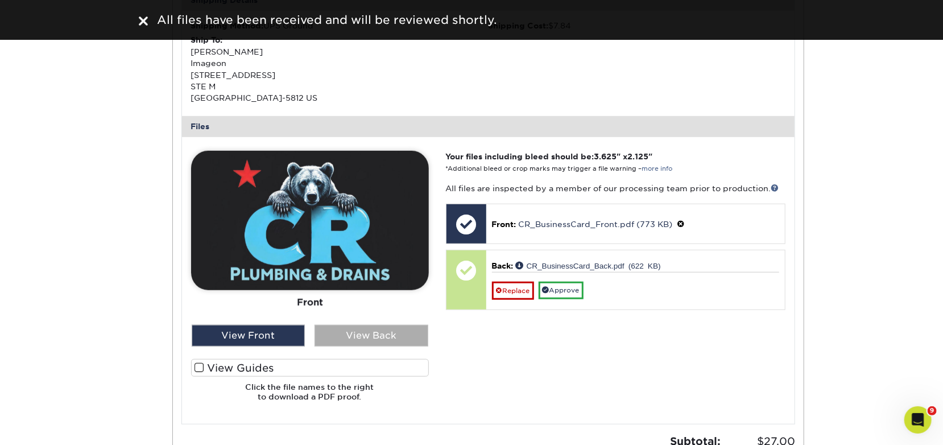
click at [385, 326] on div "View Back" at bounding box center [372, 336] width 114 height 22
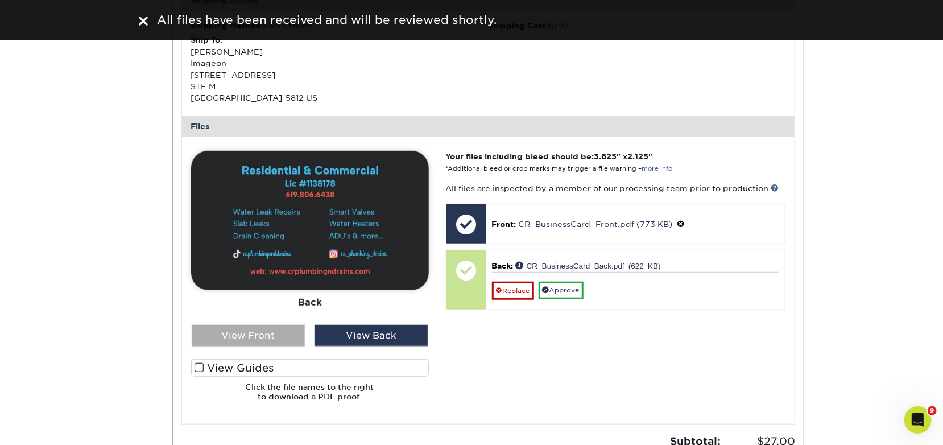
click at [284, 333] on div "View Front" at bounding box center [249, 336] width 114 height 22
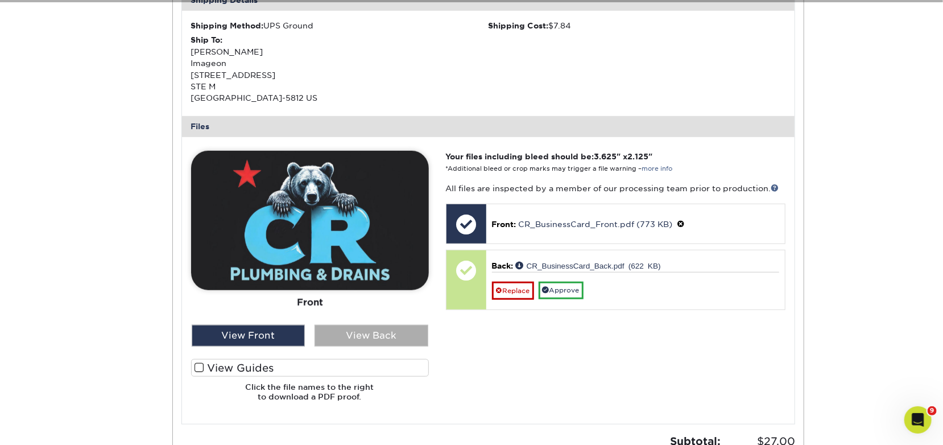
click at [345, 336] on div "View Back" at bounding box center [372, 336] width 114 height 22
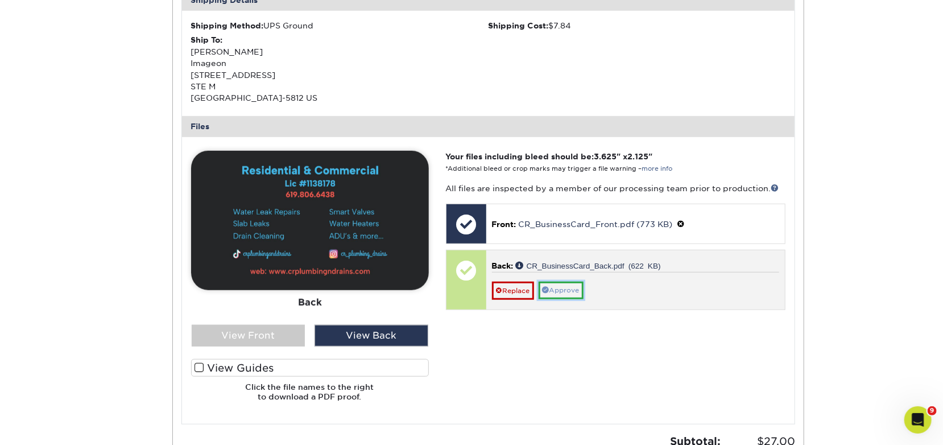
click at [563, 295] on link "Approve" at bounding box center [561, 291] width 45 height 18
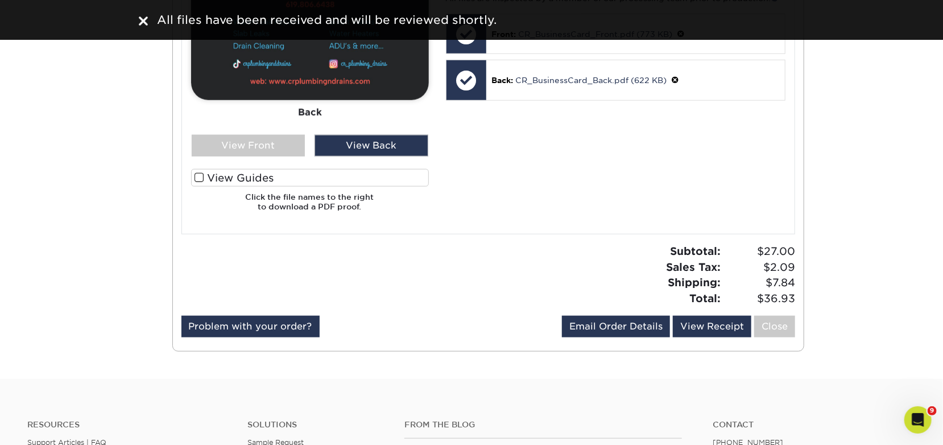
click at [225, 177] on label "View Guides" at bounding box center [310, 178] width 238 height 18
click at [0, 0] on input "View Guides" at bounding box center [0, 0] width 0 height 0
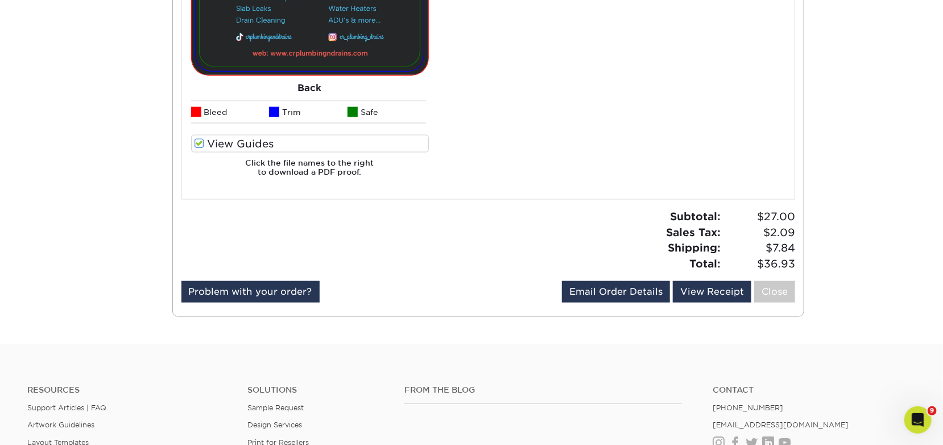
scroll to position [989, 0]
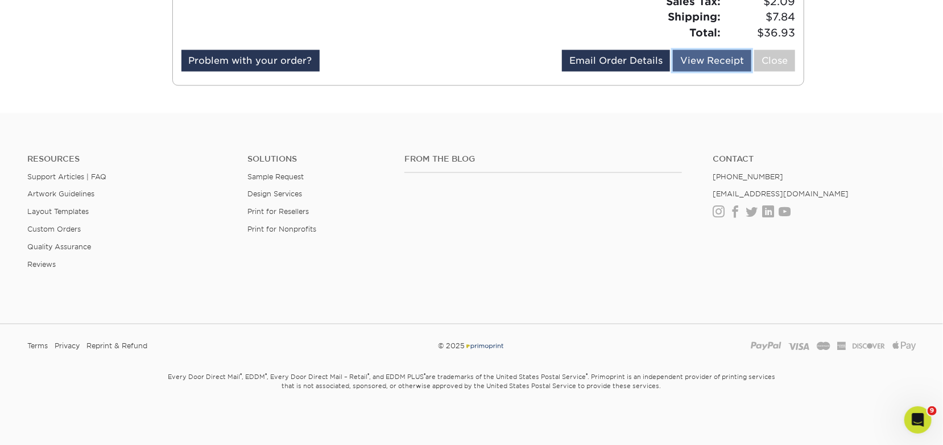
click at [717, 58] on link "View Receipt" at bounding box center [712, 61] width 78 height 22
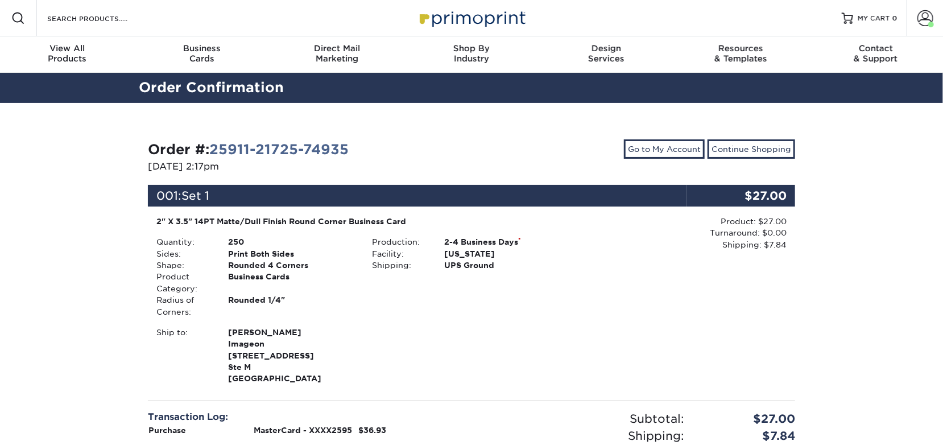
click at [907, 377] on div "Order #: 25911-21725-74935 [DATE] 2:17pm Go to My Account Continue Shopping 001…" at bounding box center [471, 350] width 943 height 494
click at [916, 428] on div "Open Intercom Messenger" at bounding box center [917, 418] width 38 height 38
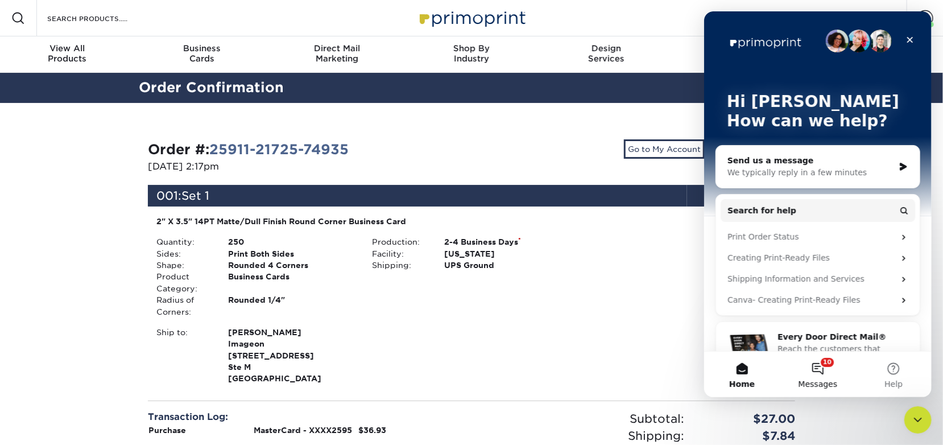
click at [833, 370] on button "10 Messages" at bounding box center [817, 375] width 76 height 46
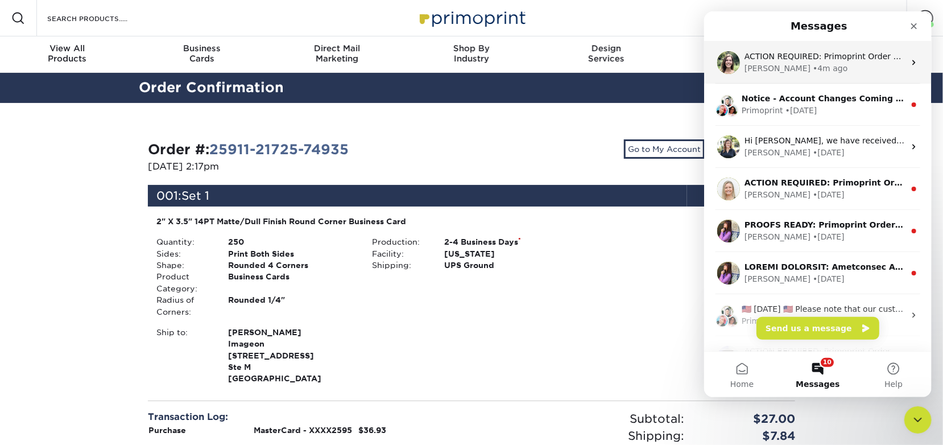
click at [808, 82] on div "ACTION REQUIRED: Primoprint Order 25911-21725-74935 Thank you for placing your …" at bounding box center [818, 63] width 228 height 42
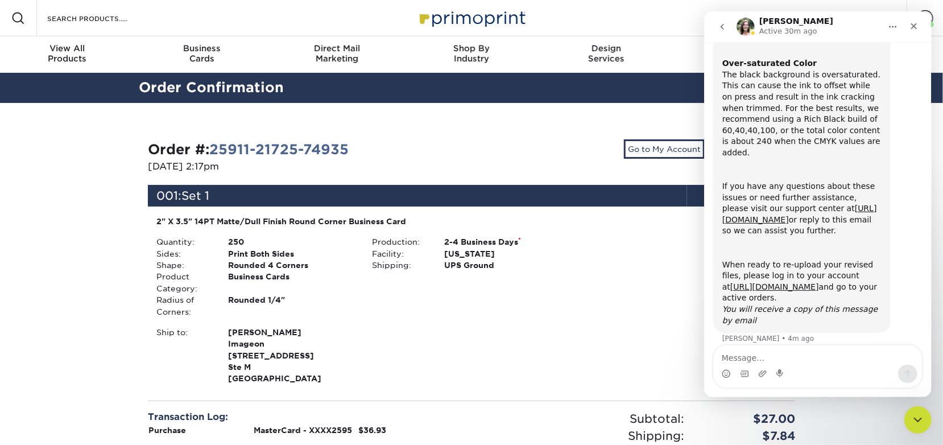
scroll to position [114, 0]
drag, startPoint x: 610, startPoint y: 298, endPoint x: 601, endPoint y: 270, distance: 29.3
click at [610, 298] on div "Product: $27.00 Turnaround: $0.00 Shipping: $7.84 Discount: - $0.00" at bounding box center [688, 301] width 216 height 171
drag, startPoint x: 563, startPoint y: 113, endPoint x: 617, endPoint y: 132, distance: 56.7
click at [568, 113] on div "Order #: 25911-21725-74935 [DATE] 2:17pm Go to My Account Continue Shopping 001…" at bounding box center [471, 350] width 683 height 494
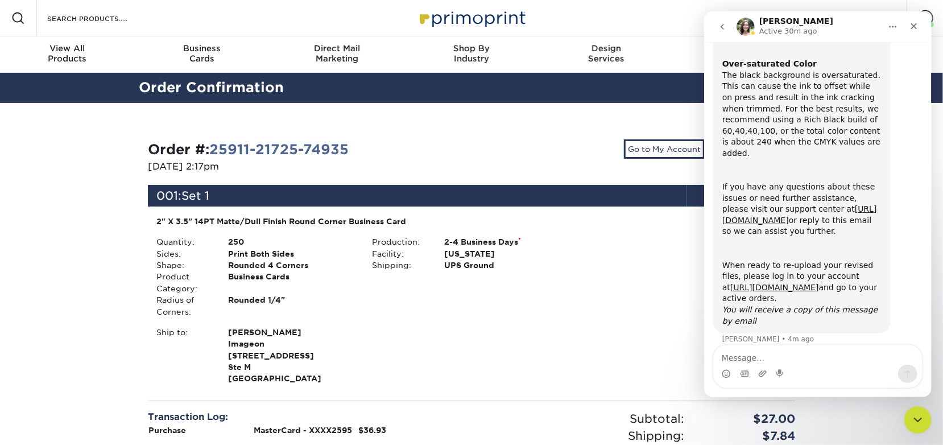
click at [624, 138] on div "Order #: 25911-21725-74935 [DATE] 2:17pm Go to My Account Continue Shopping 001…" at bounding box center [471, 349] width 665 height 439
click at [631, 143] on link "Go to My Account" at bounding box center [664, 148] width 81 height 19
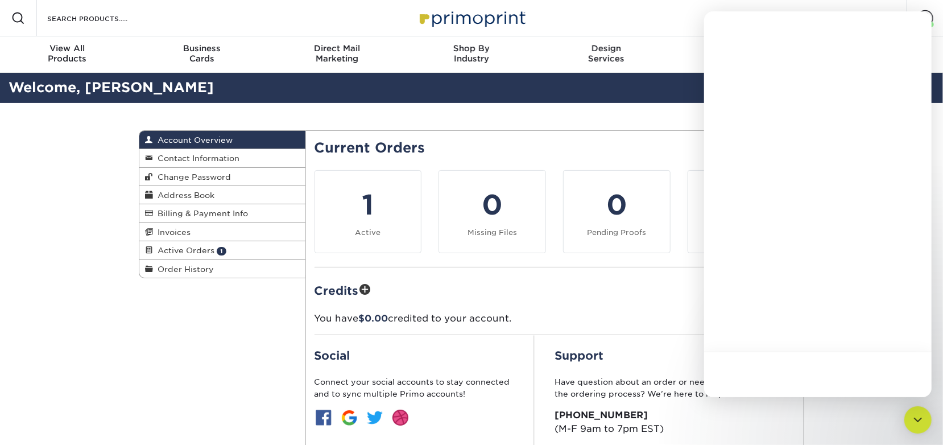
click at [487, 147] on h2 "Current Orders" at bounding box center [555, 148] width 481 height 16
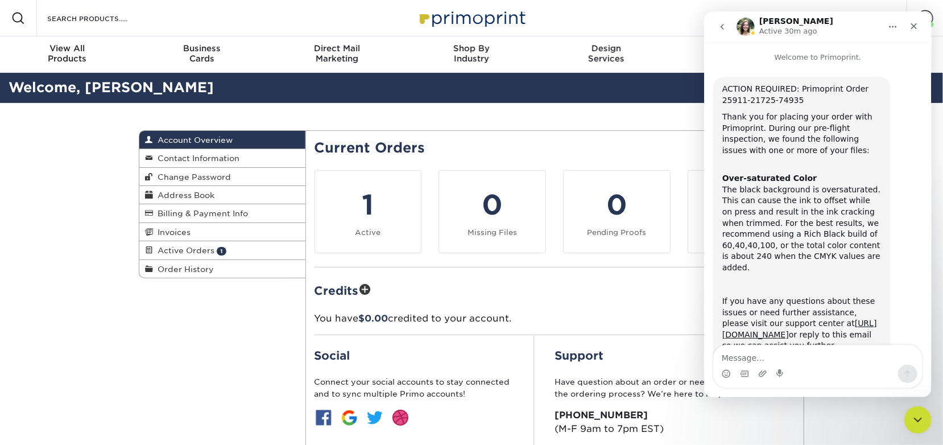
scroll to position [104, 0]
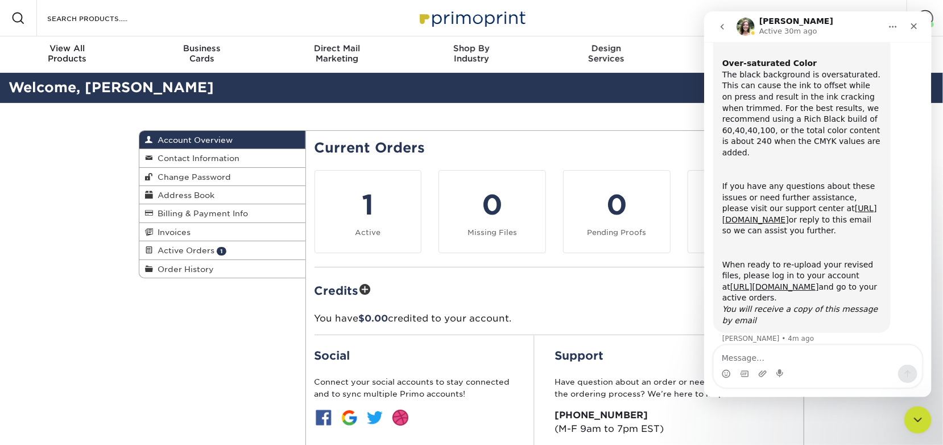
click at [486, 123] on div "Account Overview Account Overview Contact Information Change Password Address B…" at bounding box center [471, 317] width 683 height 429
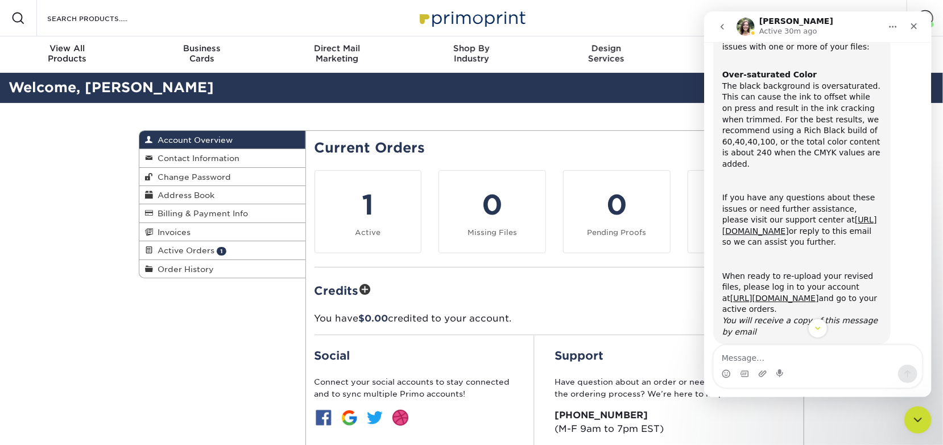
scroll to position [114, 0]
